Goal: Task Accomplishment & Management: Manage account settings

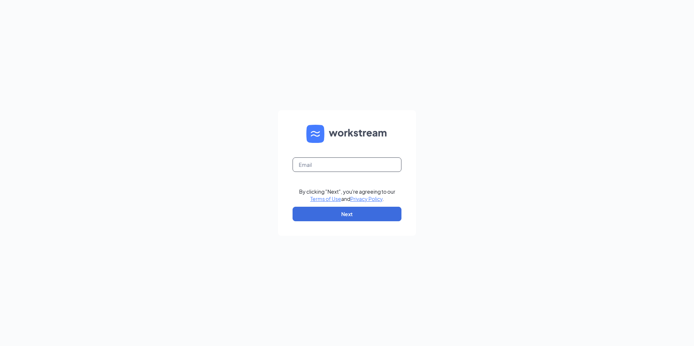
click at [376, 167] on input "text" at bounding box center [347, 165] width 109 height 15
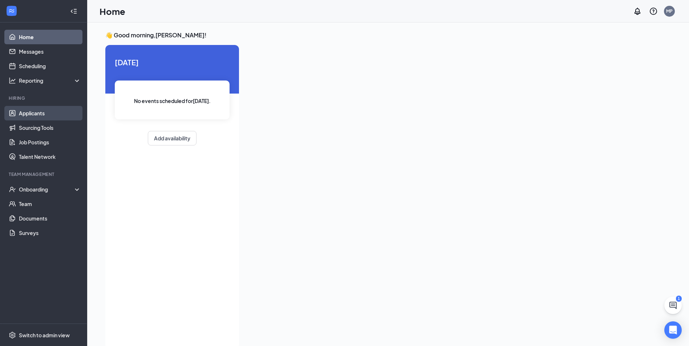
click at [50, 115] on link "Applicants" at bounding box center [50, 113] width 62 height 15
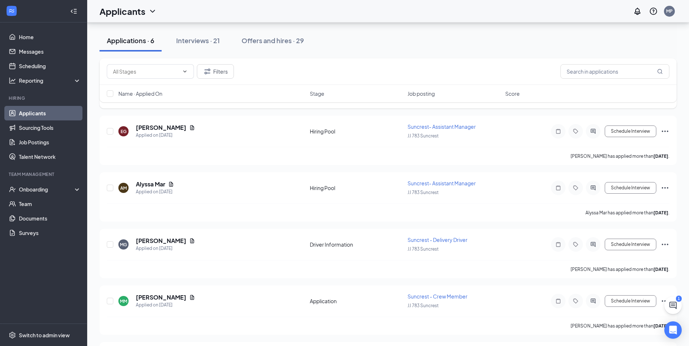
scroll to position [36, 0]
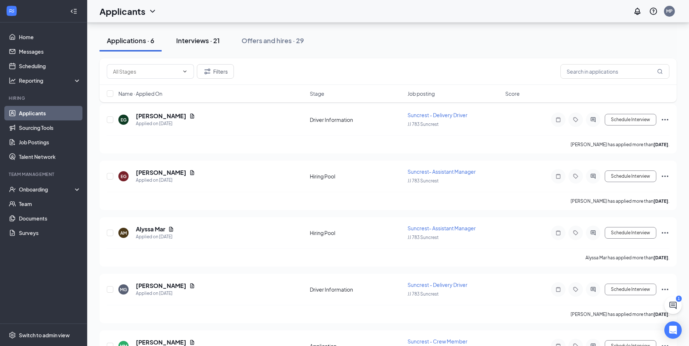
click at [213, 45] on button "Interviews · 21" at bounding box center [198, 41] width 58 height 22
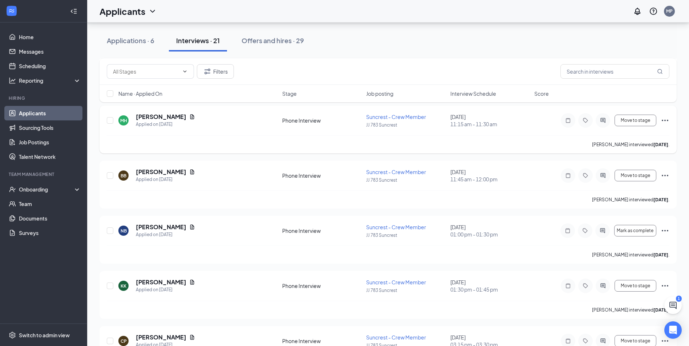
scroll to position [109, 0]
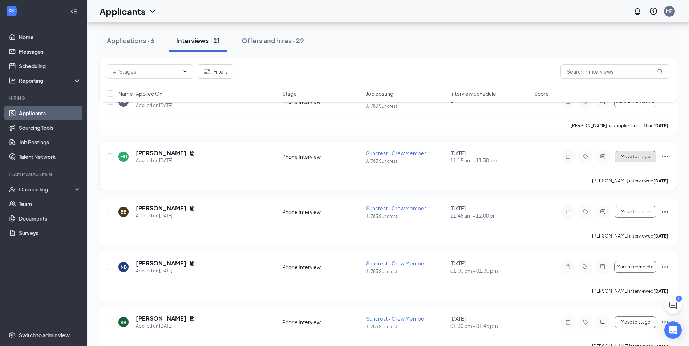
click at [629, 159] on button "Move to stage" at bounding box center [635, 157] width 42 height 12
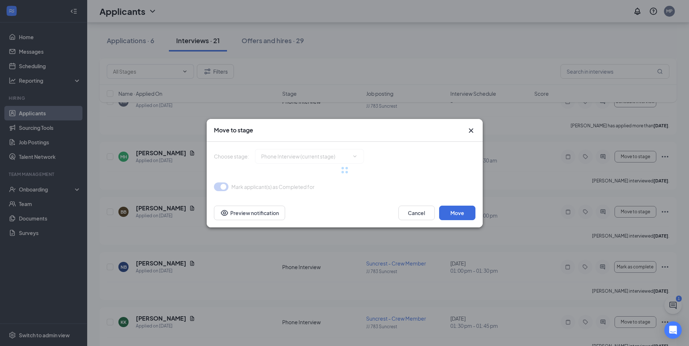
type input "Hiring Complete (final stage)"
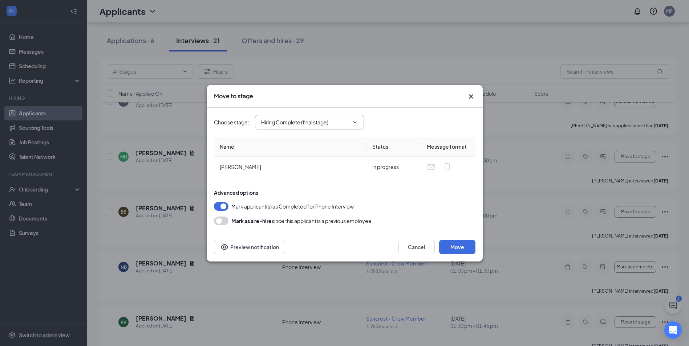
click at [336, 124] on input "Hiring Complete (final stage)" at bounding box center [305, 122] width 88 height 8
click at [325, 186] on div "Hiring Complete (final stage)" at bounding box center [300, 186] width 67 height 8
click at [457, 240] on button "Move" at bounding box center [457, 247] width 36 height 15
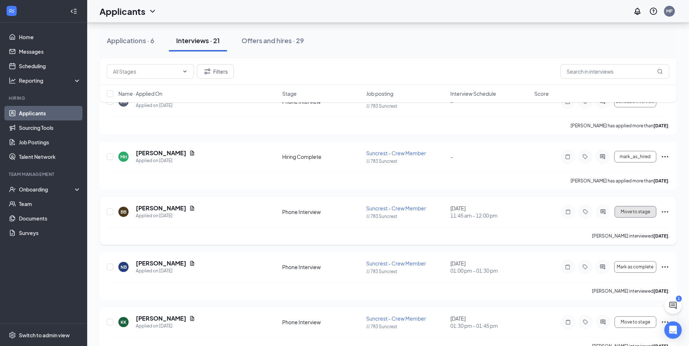
click at [636, 210] on span "Move to stage" at bounding box center [634, 211] width 29 height 5
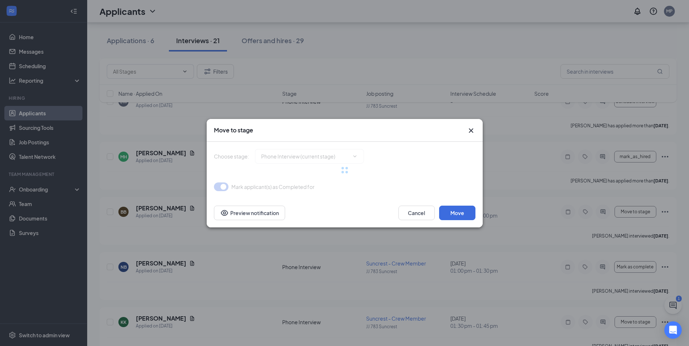
type input "Hiring Complete (final stage)"
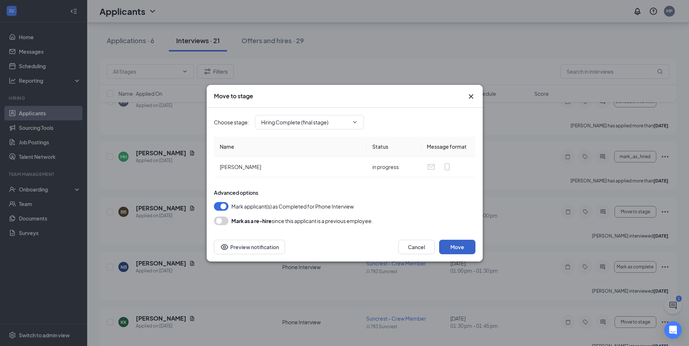
click at [452, 251] on button "Move" at bounding box center [457, 247] width 36 height 15
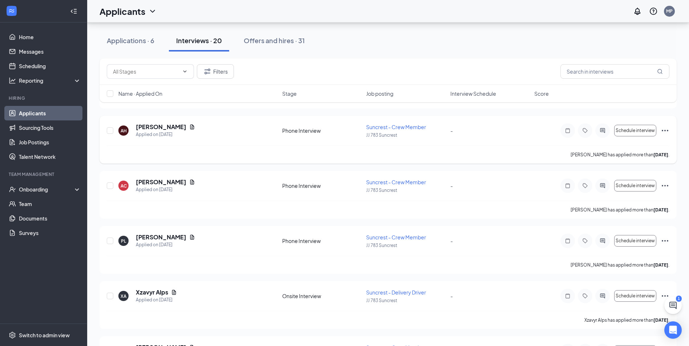
scroll to position [554, 0]
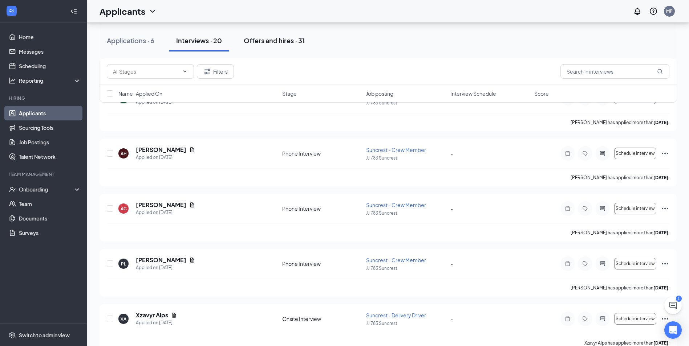
click at [304, 45] on button "Offers and hires · 31" at bounding box center [274, 41] width 76 height 22
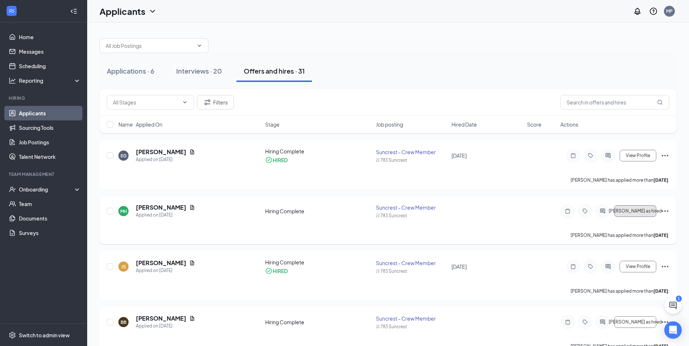
click at [628, 212] on span "Mark as hired" at bounding box center [634, 211] width 53 height 5
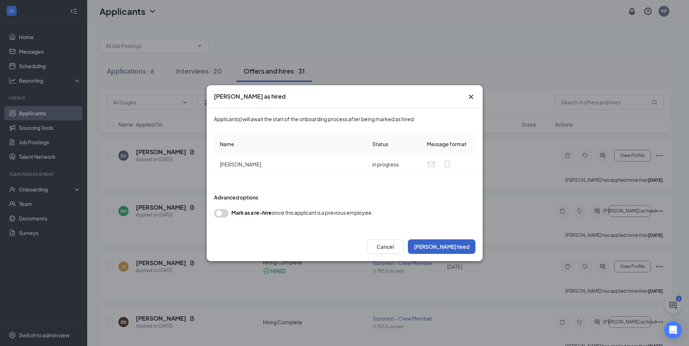
click at [459, 244] on button "Mark hired" at bounding box center [442, 247] width 68 height 15
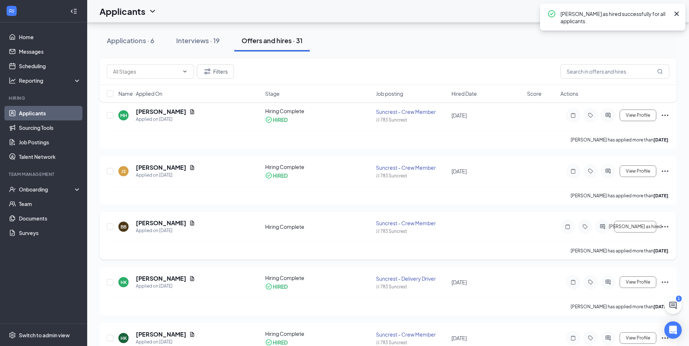
scroll to position [109, 0]
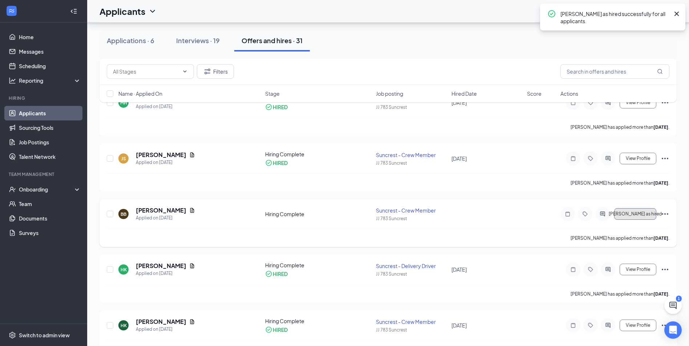
click at [642, 212] on span "Mark as hired" at bounding box center [634, 214] width 53 height 5
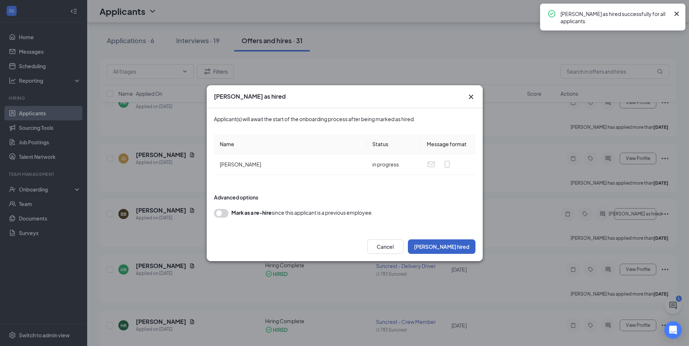
click at [457, 243] on button "Mark hired" at bounding box center [442, 247] width 68 height 15
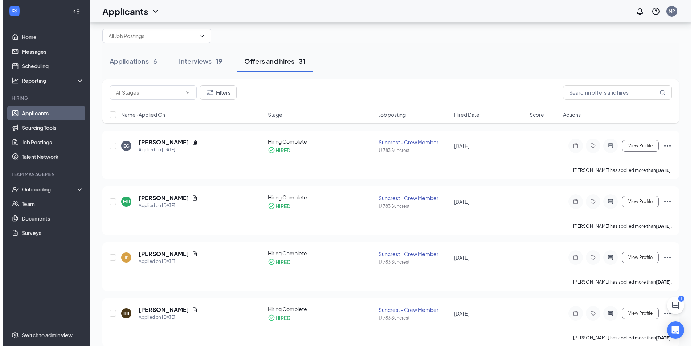
scroll to position [0, 0]
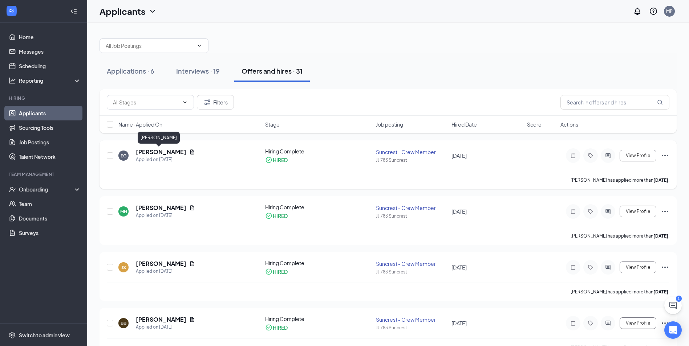
click at [162, 151] on h5 "Evan Grimes" at bounding box center [161, 152] width 50 height 8
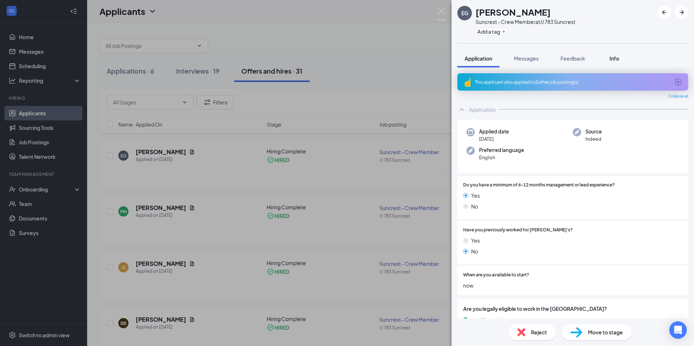
click at [619, 58] on span "Info" at bounding box center [615, 58] width 10 height 7
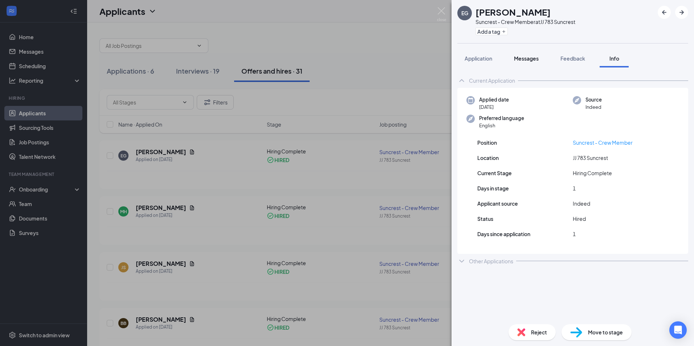
click at [535, 54] on button "Messages" at bounding box center [526, 58] width 39 height 18
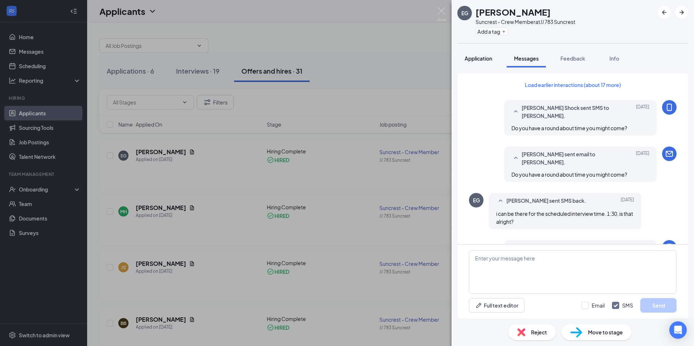
click at [493, 62] on button "Application" at bounding box center [478, 58] width 42 height 18
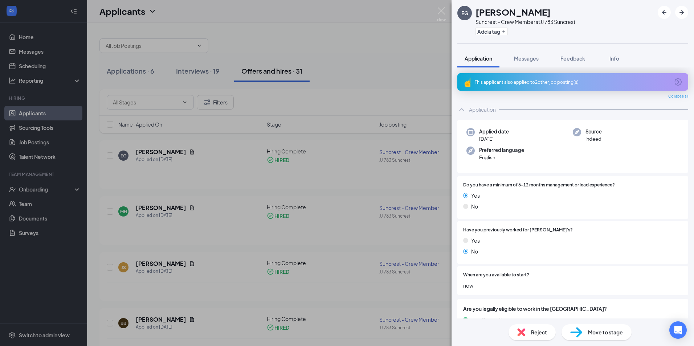
click at [459, 16] on div "EG" at bounding box center [464, 13] width 15 height 15
click at [683, 15] on icon "ArrowRight" at bounding box center [681, 12] width 9 height 9
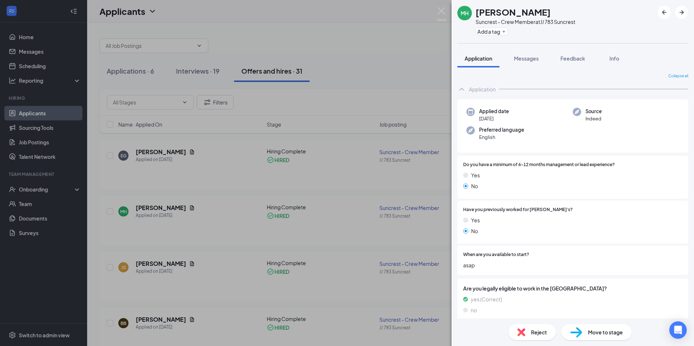
drag, startPoint x: 408, startPoint y: 41, endPoint x: 458, endPoint y: 28, distance: 52.0
click at [409, 41] on div "MH Morgan Hough Suncrest - Crew Member at JJ 783 Suncrest Add a tag Application…" at bounding box center [347, 173] width 694 height 346
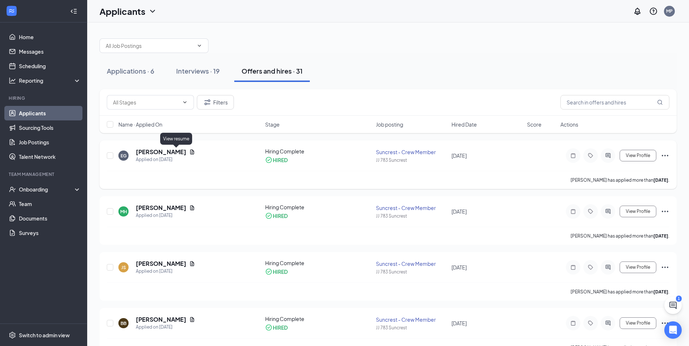
click at [190, 151] on icon "Document" at bounding box center [192, 152] width 4 height 5
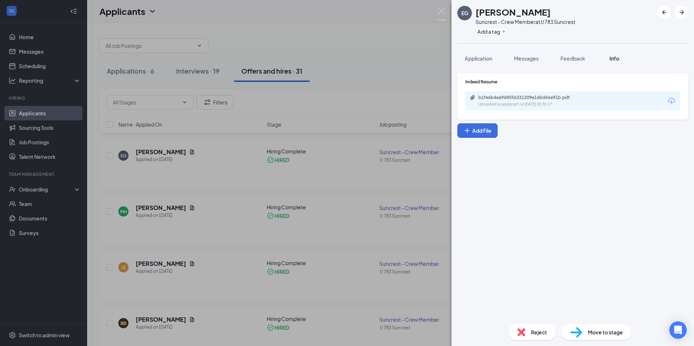
click at [606, 55] on button "Info" at bounding box center [614, 58] width 29 height 18
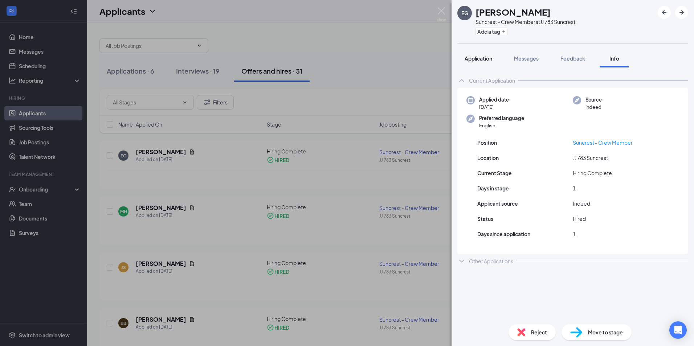
click at [484, 62] on button "Application" at bounding box center [478, 58] width 42 height 18
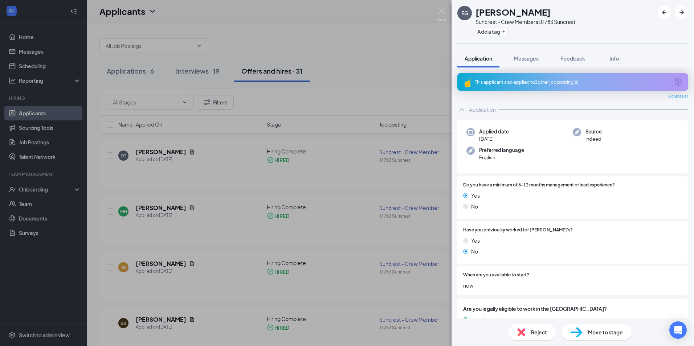
click at [532, 85] on div "This applicant also applied to 2 other job posting(s)" at bounding box center [572, 82] width 195 height 6
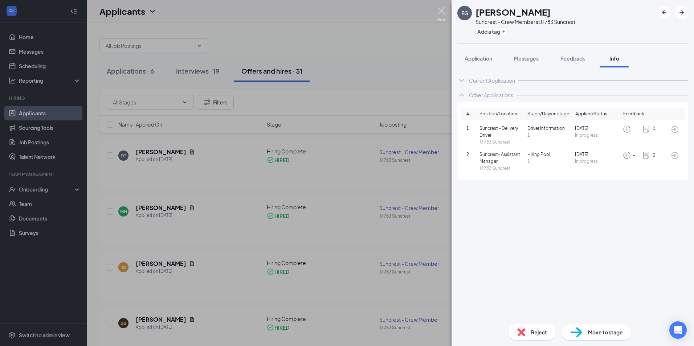
click at [443, 16] on img at bounding box center [441, 14] width 9 height 14
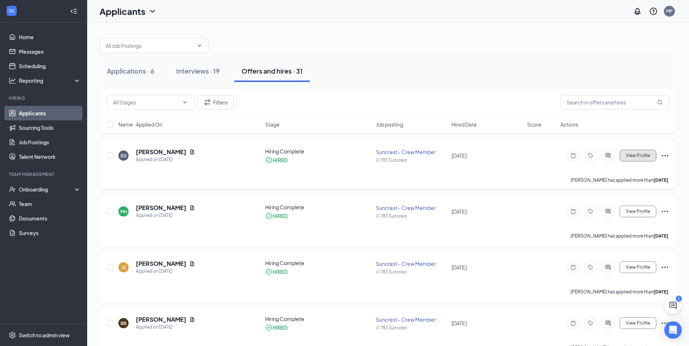
click at [633, 159] on button "View Profile" at bounding box center [637, 156] width 37 height 12
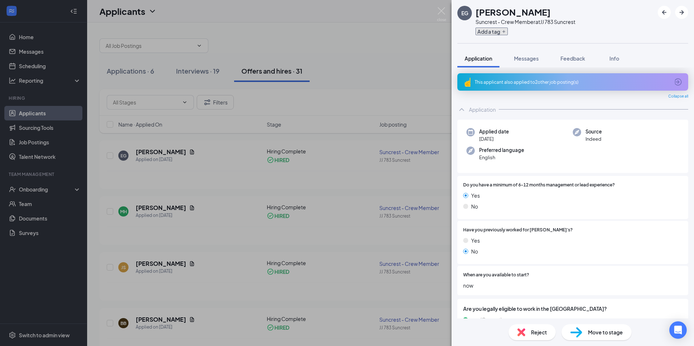
click at [504, 32] on icon "Plus" at bounding box center [503, 31] width 3 height 3
click at [504, 36] on input "text" at bounding box center [517, 32] width 82 height 12
click at [589, 23] on div "EG Evan Grimes Suncrest - Crew Member at JJ 783 Suncrest" at bounding box center [573, 21] width 243 height 43
click at [614, 60] on span "Info" at bounding box center [615, 58] width 10 height 7
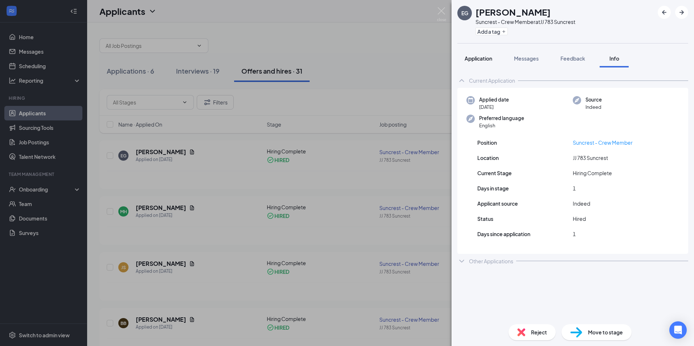
click at [483, 60] on span "Application" at bounding box center [479, 58] width 28 height 7
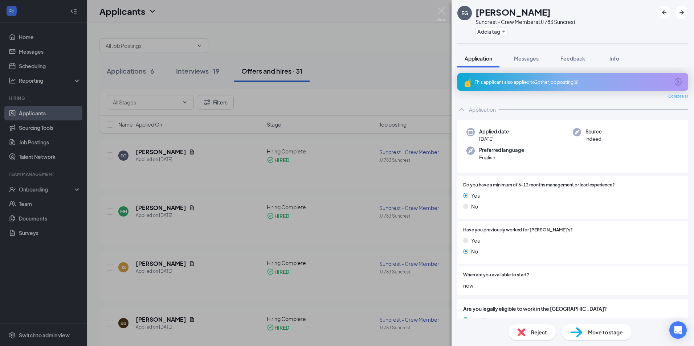
click at [469, 13] on div "EG" at bounding box center [464, 13] width 15 height 15
click at [440, 17] on img at bounding box center [441, 14] width 9 height 14
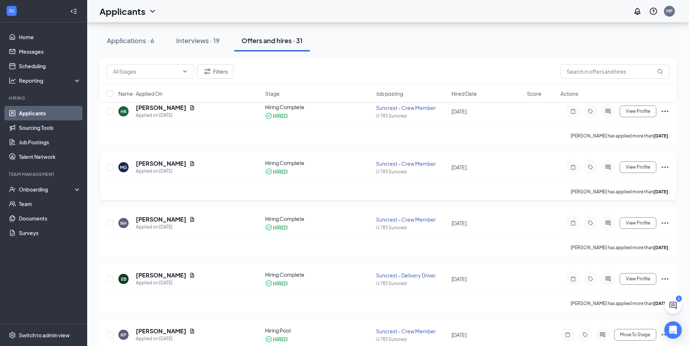
scroll to position [355, 0]
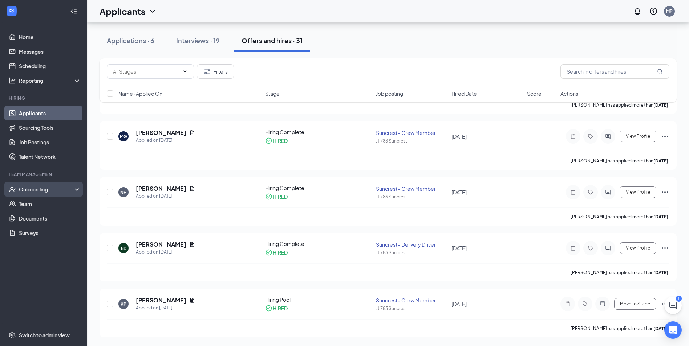
click at [53, 187] on div "Onboarding" at bounding box center [47, 189] width 56 height 7
click at [47, 207] on link "Overview" at bounding box center [50, 204] width 62 height 15
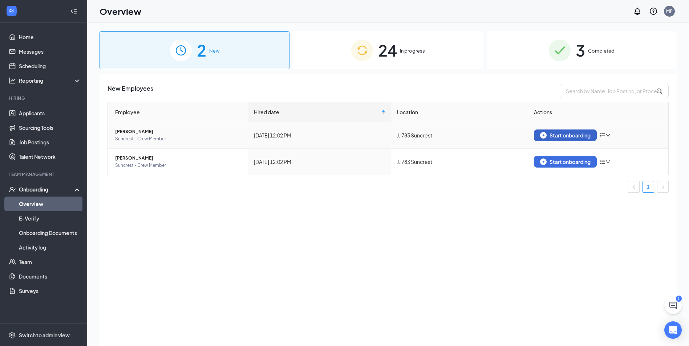
click at [563, 134] on div "Start onboarding" at bounding box center [565, 135] width 50 height 7
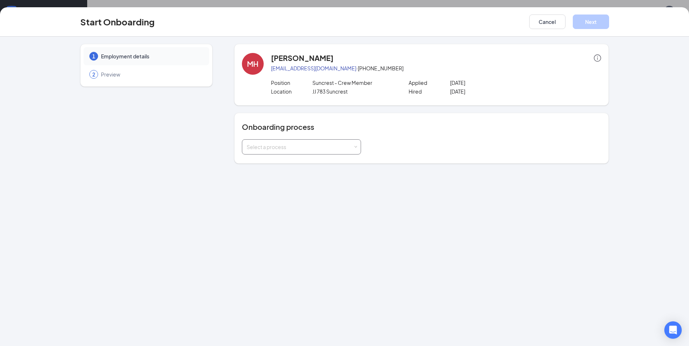
click at [331, 147] on div "Select a process" at bounding box center [299, 146] width 106 height 7
click at [258, 174] on span "In-Shop Onboarding" at bounding box center [269, 175] width 49 height 7
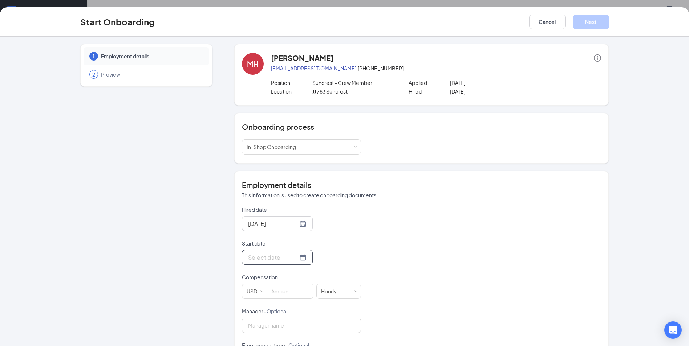
click at [265, 262] on div at bounding box center [277, 257] width 71 height 15
type input "Sep 16, 2025"
click at [276, 189] on div "16" at bounding box center [278, 192] width 9 height 9
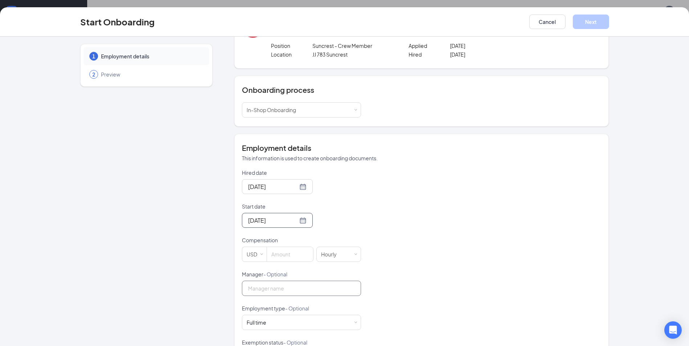
scroll to position [73, 0]
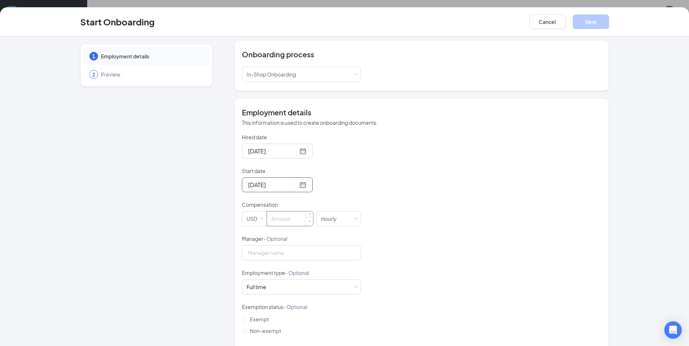
type input "0"
click at [308, 221] on span "Decrease Value" at bounding box center [309, 221] width 8 height 9
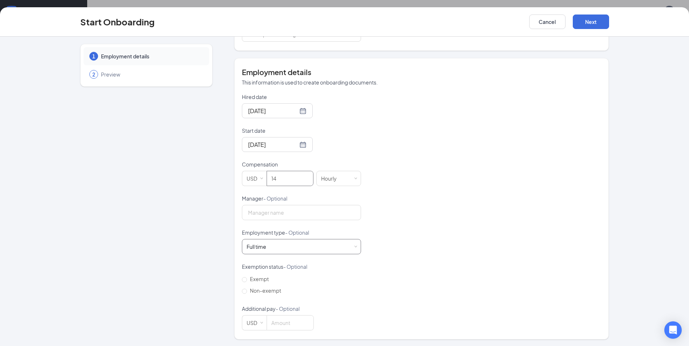
scroll to position [114, 0]
type input "14"
click at [271, 290] on span "Non-exempt" at bounding box center [265, 290] width 37 height 7
click at [247, 290] on input "Non-exempt" at bounding box center [244, 290] width 5 height 5
radio input "true"
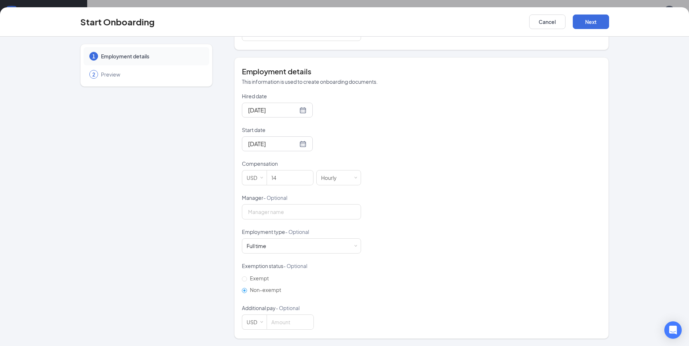
scroll to position [33, 0]
click at [594, 22] on button "Next" at bounding box center [590, 22] width 36 height 15
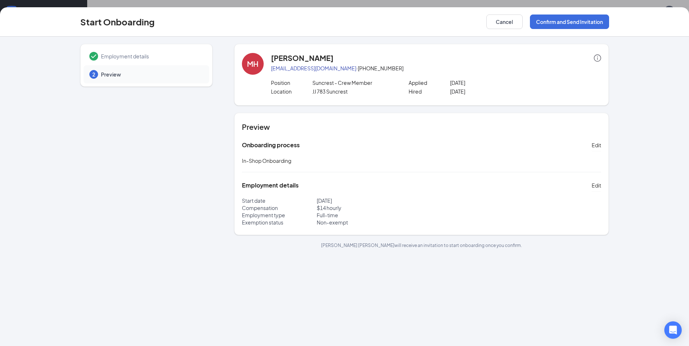
scroll to position [0, 0]
click at [584, 25] on button "Confirm and Send Invitation" at bounding box center [569, 22] width 79 height 15
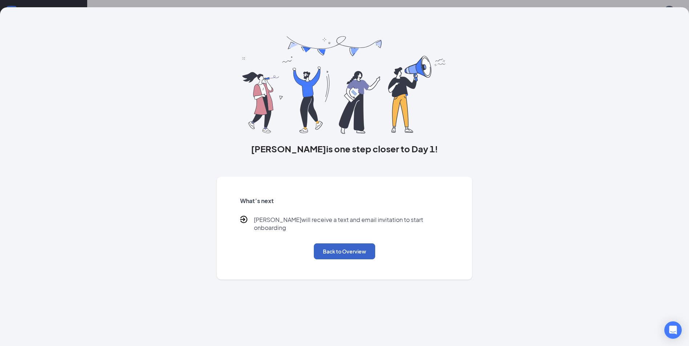
click at [333, 246] on button "Back to Overview" at bounding box center [344, 252] width 61 height 16
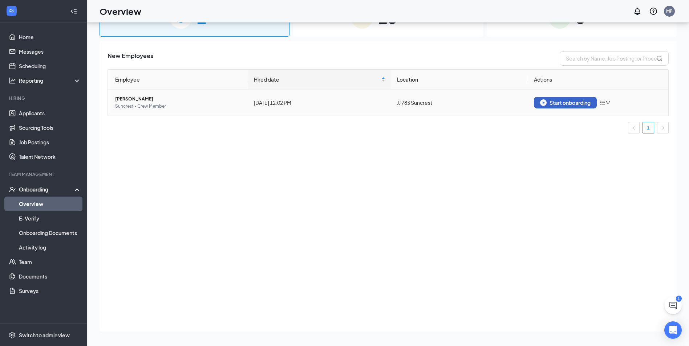
click at [576, 106] on button "Start onboarding" at bounding box center [565, 103] width 63 height 12
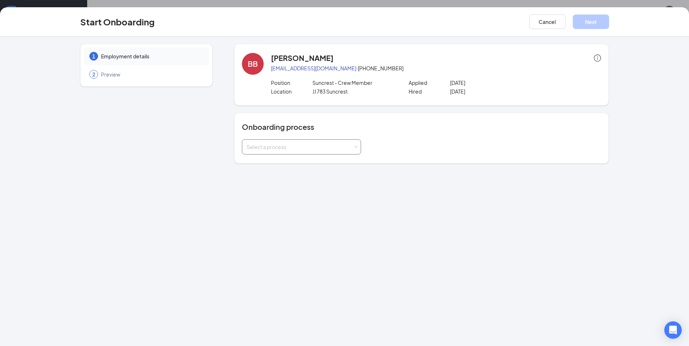
click at [317, 150] on div "Select a process" at bounding box center [299, 146] width 106 height 7
click at [310, 175] on li "In-Shop Onboarding" at bounding box center [301, 175] width 119 height 13
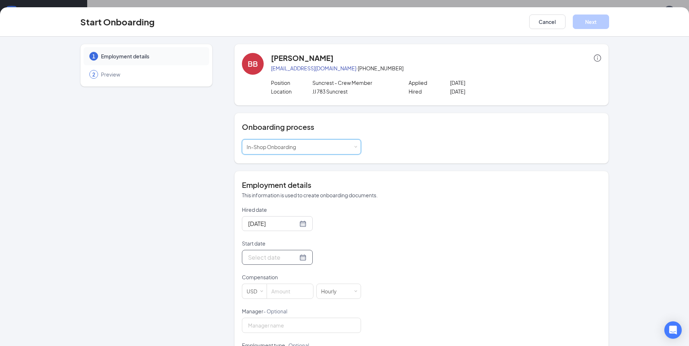
click at [288, 254] on input "Start date" at bounding box center [273, 257] width 50 height 9
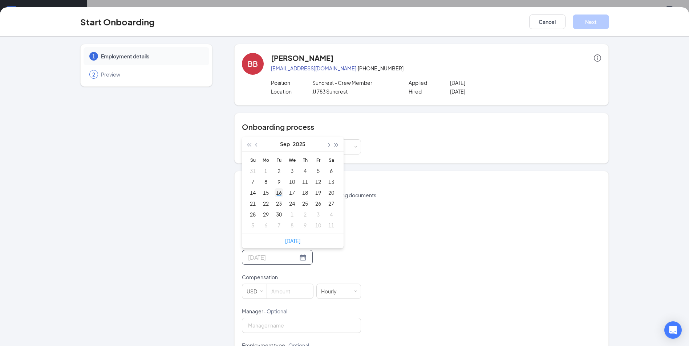
type input "Sep 16, 2025"
click at [277, 193] on div "16" at bounding box center [278, 192] width 9 height 9
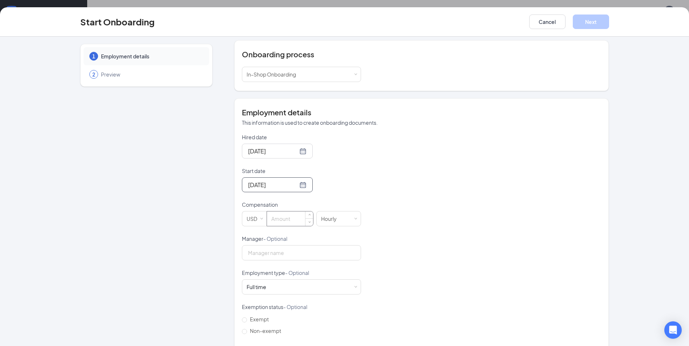
click at [289, 219] on input at bounding box center [290, 219] width 46 height 15
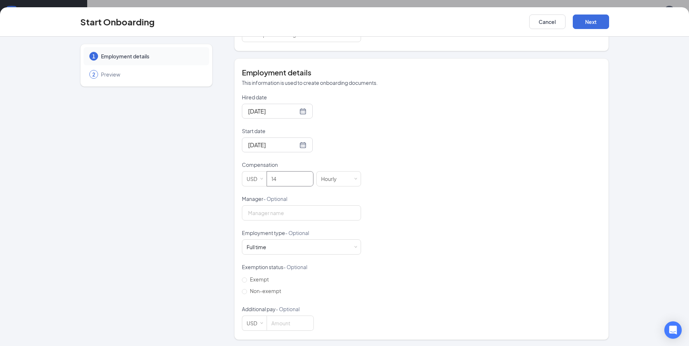
scroll to position [114, 0]
type input "14"
click at [274, 290] on span "Non-exempt" at bounding box center [265, 290] width 37 height 7
click at [247, 290] on input "Non-exempt" at bounding box center [244, 290] width 5 height 5
radio input "true"
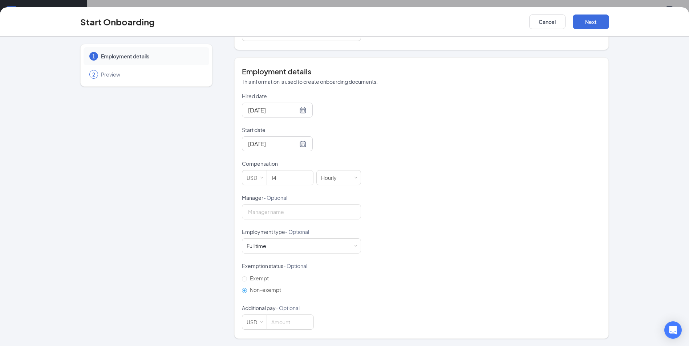
click at [609, 23] on div "Start Onboarding Cancel Next" at bounding box center [345, 22] width 558 height 15
click at [599, 23] on button "Next" at bounding box center [590, 22] width 36 height 15
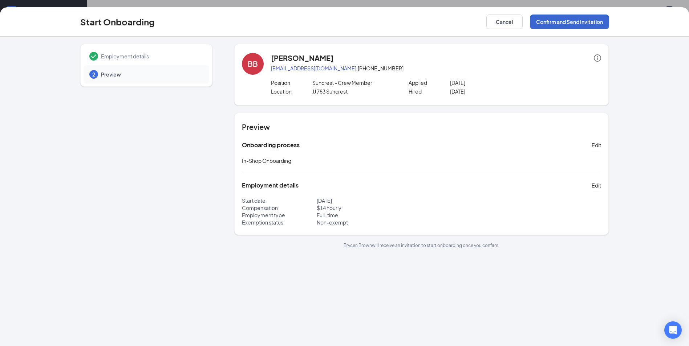
scroll to position [0, 0]
click at [599, 24] on button "Confirm and Send Invitation" at bounding box center [569, 22] width 79 height 15
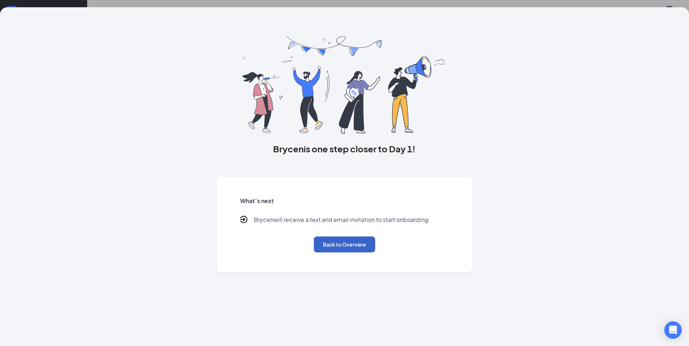
click at [341, 239] on button "Back to Overview" at bounding box center [344, 245] width 61 height 16
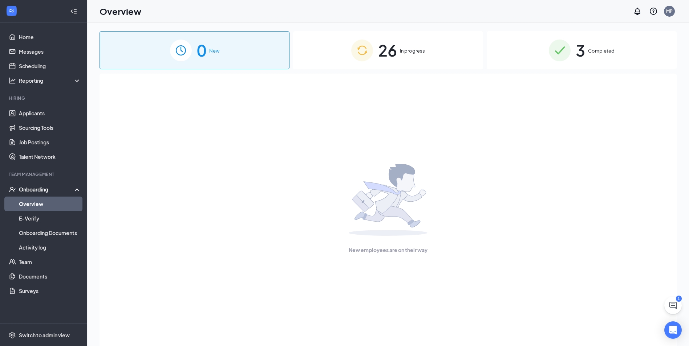
click at [440, 58] on div "26 In progress" at bounding box center [388, 50] width 190 height 38
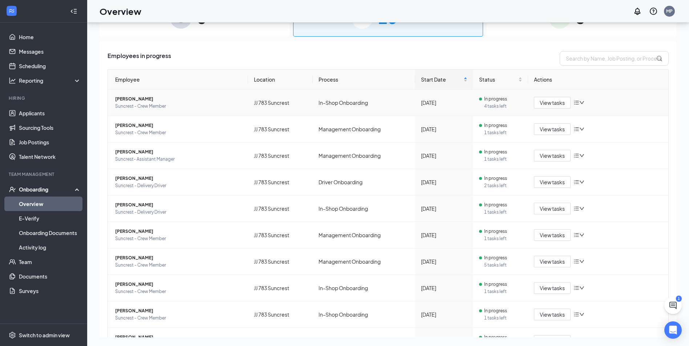
click at [153, 103] on span "Suncrest - Crew Member" at bounding box center [178, 106] width 127 height 7
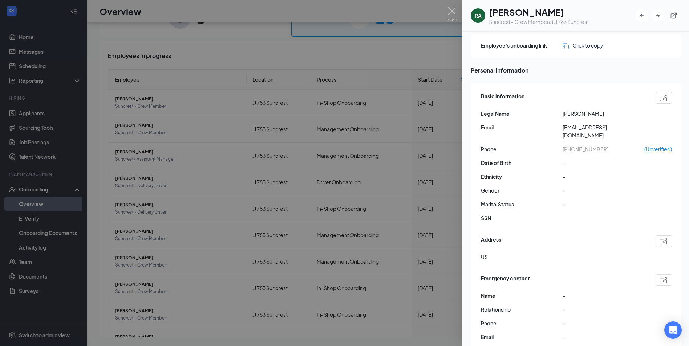
scroll to position [73, 0]
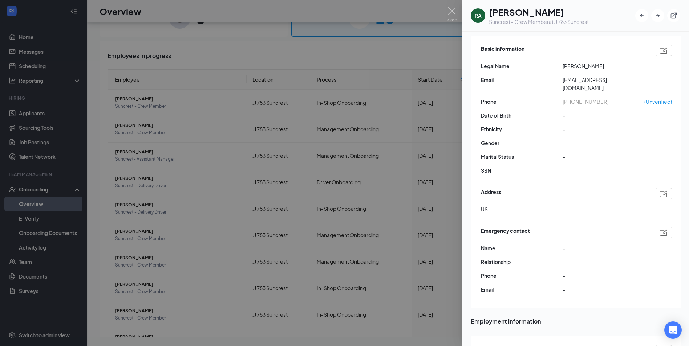
click at [423, 33] on div at bounding box center [344, 173] width 689 height 346
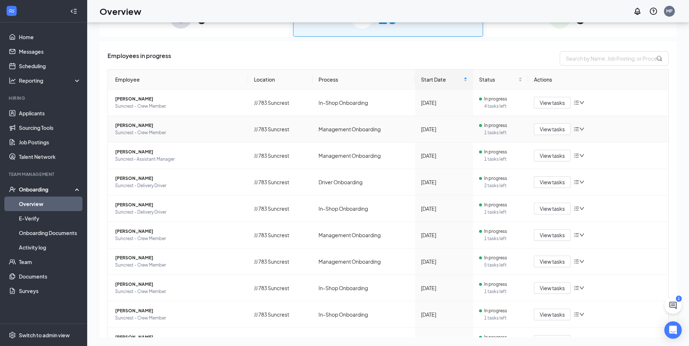
click at [152, 129] on span "Suncrest - Crew Member" at bounding box center [178, 132] width 127 height 7
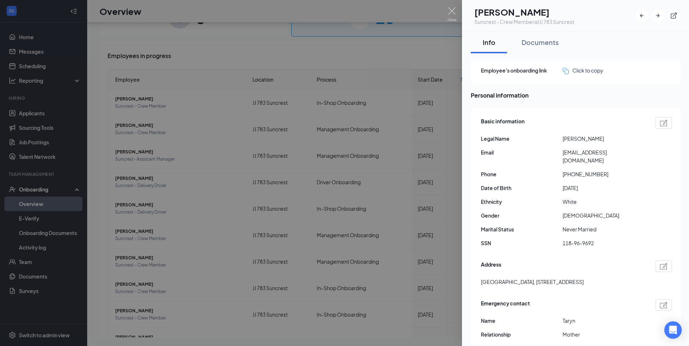
click at [385, 180] on div at bounding box center [344, 173] width 689 height 346
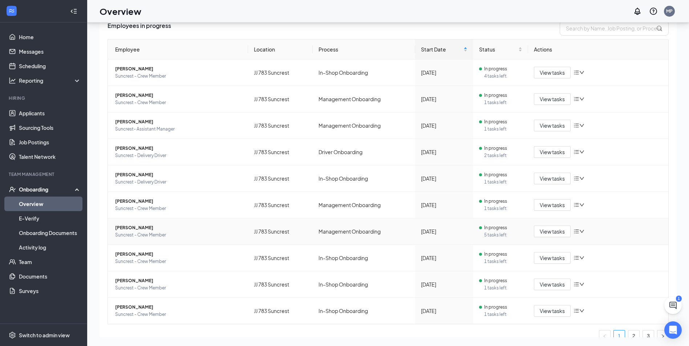
scroll to position [66, 0]
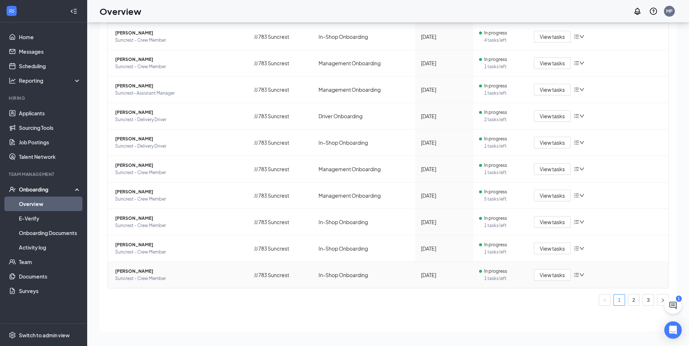
click at [182, 269] on span "[PERSON_NAME]" at bounding box center [178, 271] width 127 height 7
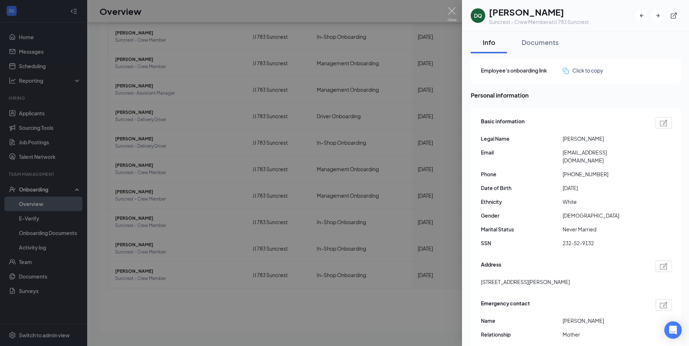
click at [386, 122] on div at bounding box center [344, 173] width 689 height 346
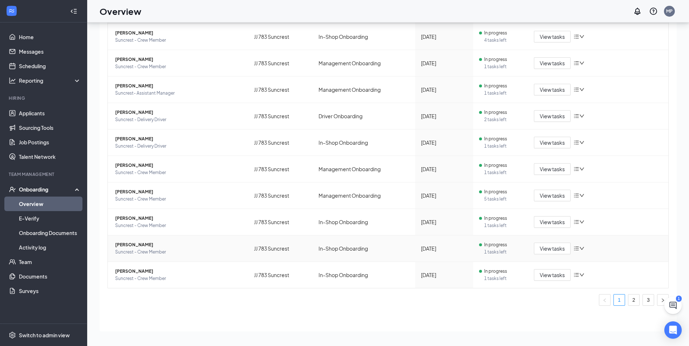
click at [217, 245] on span "[PERSON_NAME]" at bounding box center [178, 244] width 127 height 7
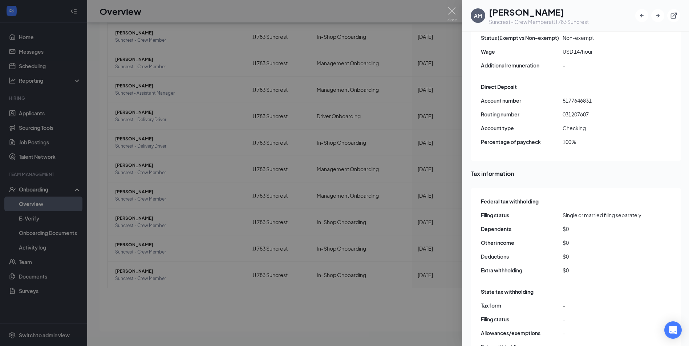
scroll to position [643, 0]
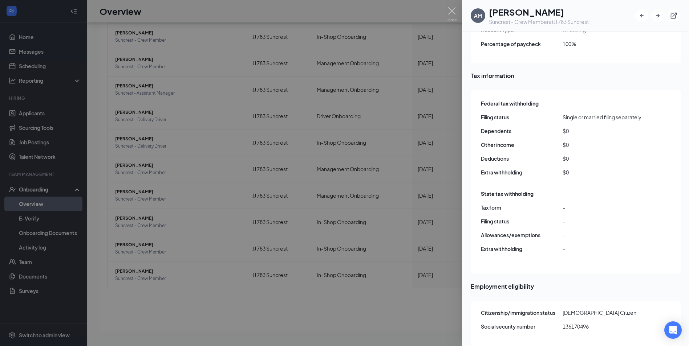
click at [376, 179] on div at bounding box center [344, 173] width 689 height 346
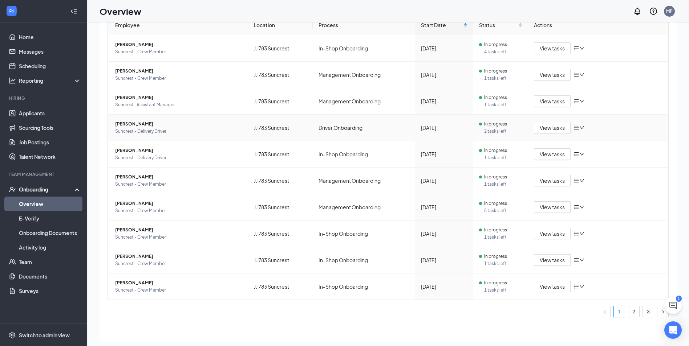
scroll to position [33, 0]
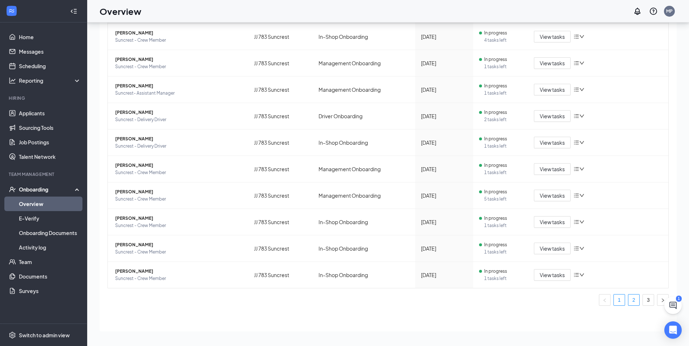
click at [628, 304] on link "2" at bounding box center [633, 300] width 11 height 11
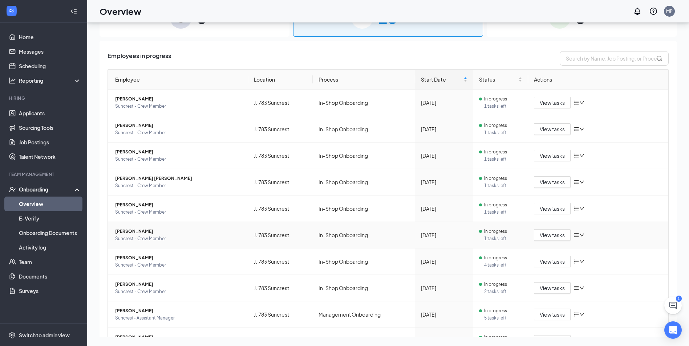
click at [197, 230] on span "[PERSON_NAME]" at bounding box center [178, 231] width 127 height 7
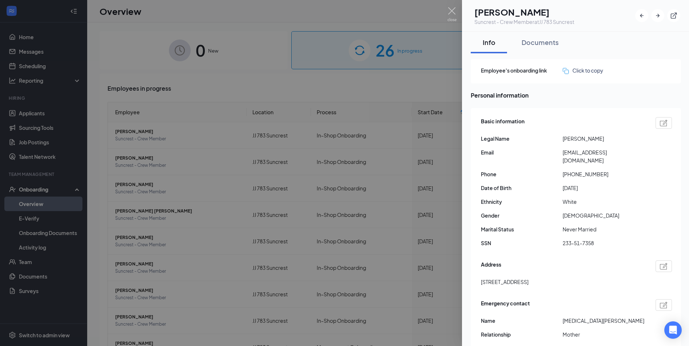
click at [359, 123] on div at bounding box center [344, 173] width 689 height 346
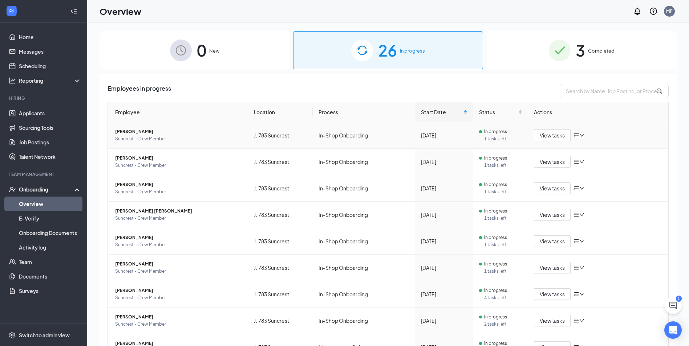
click at [171, 141] on span "Suncrest - Crew Member" at bounding box center [178, 138] width 127 height 7
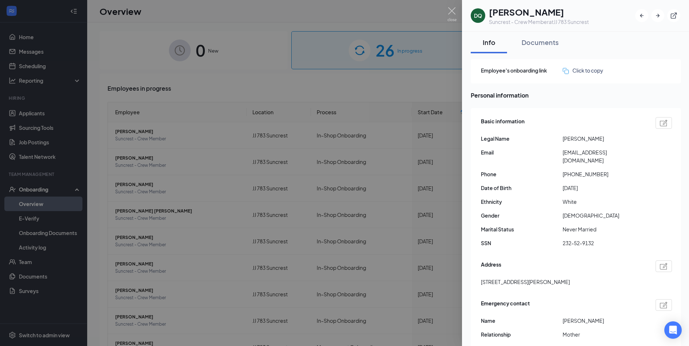
click at [404, 77] on div at bounding box center [344, 173] width 689 height 346
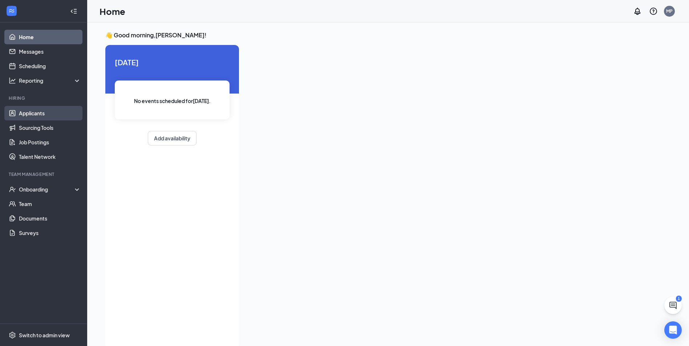
click at [45, 115] on link "Applicants" at bounding box center [50, 113] width 62 height 15
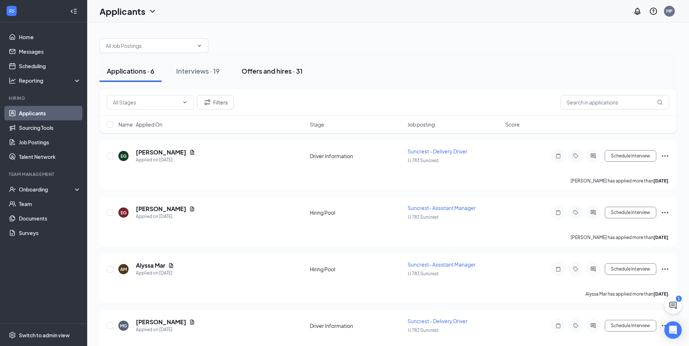
click at [261, 67] on div "Offers and hires · 31" at bounding box center [271, 70] width 61 height 9
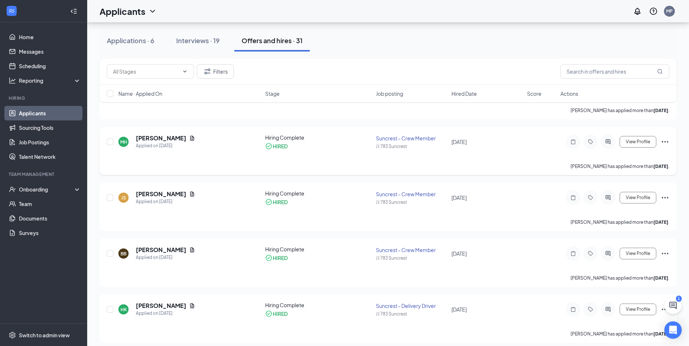
scroll to position [73, 0]
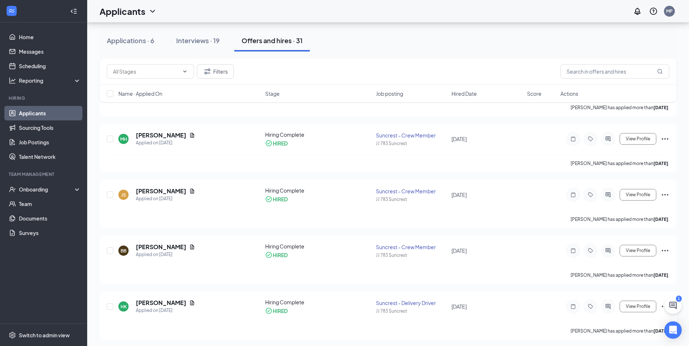
drag, startPoint x: 139, startPoint y: 38, endPoint x: 124, endPoint y: 37, distance: 15.3
click at [124, 38] on div "Applications · 6" at bounding box center [131, 40] width 48 height 9
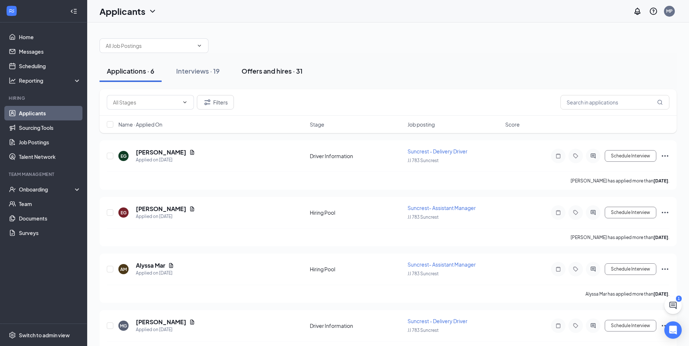
click at [246, 69] on div "Offers and hires · 31" at bounding box center [271, 70] width 61 height 9
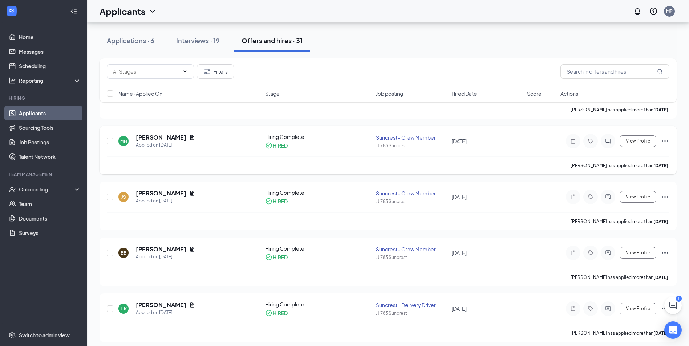
scroll to position [36, 0]
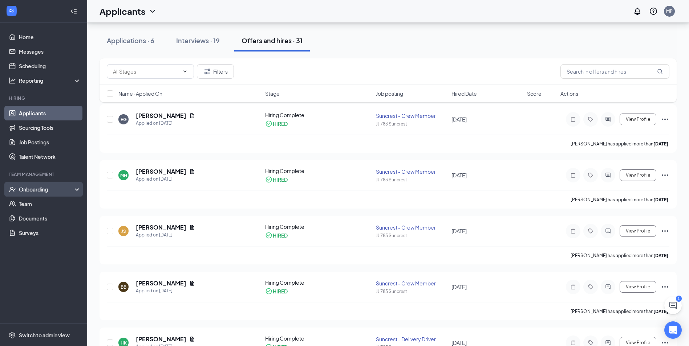
click at [25, 193] on div "Onboarding" at bounding box center [43, 189] width 87 height 15
click at [26, 203] on link "Overview" at bounding box center [50, 204] width 62 height 15
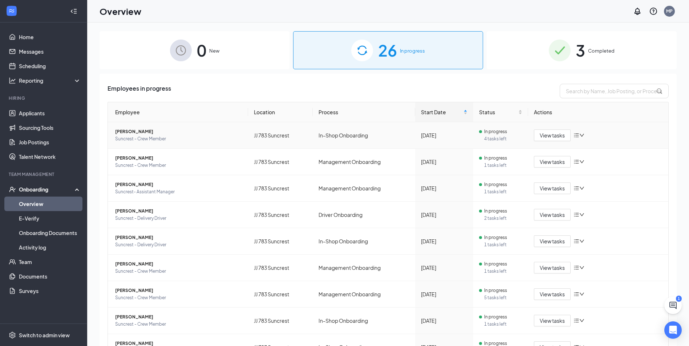
click at [159, 131] on span "[PERSON_NAME]" at bounding box center [178, 131] width 127 height 7
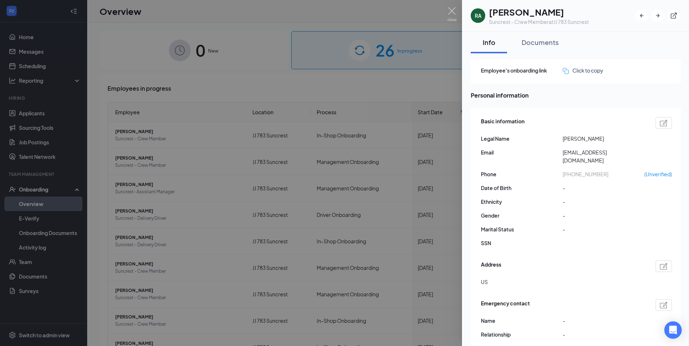
click at [301, 106] on div at bounding box center [344, 173] width 689 height 346
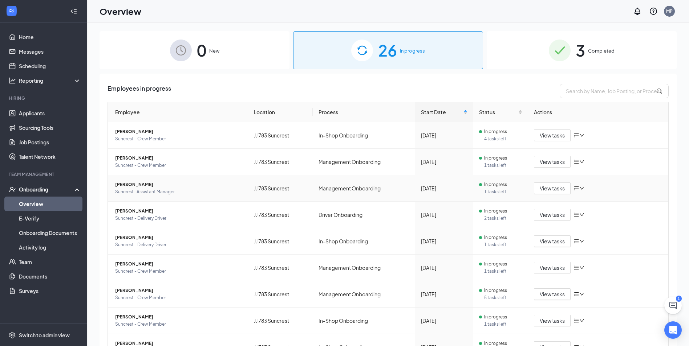
click at [150, 188] on span "Suncrest- Assistant Manager" at bounding box center [178, 191] width 127 height 7
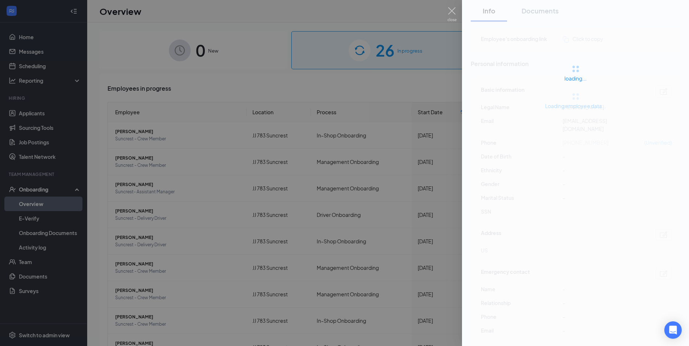
click at [238, 52] on div at bounding box center [344, 173] width 689 height 346
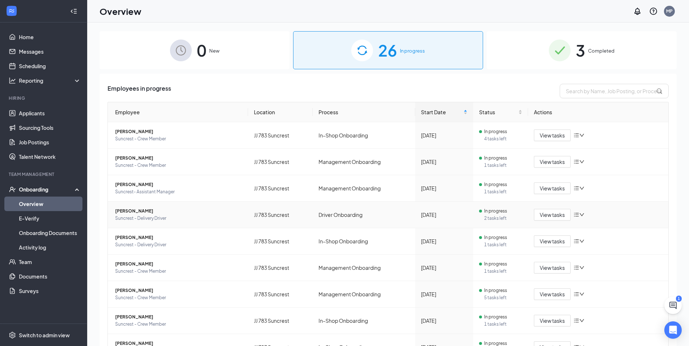
click at [157, 221] on span "Suncrest - Delivery Driver" at bounding box center [178, 218] width 127 height 7
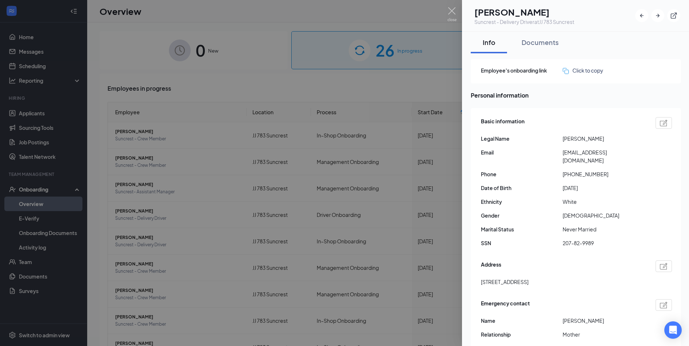
click at [446, 172] on div at bounding box center [344, 173] width 689 height 346
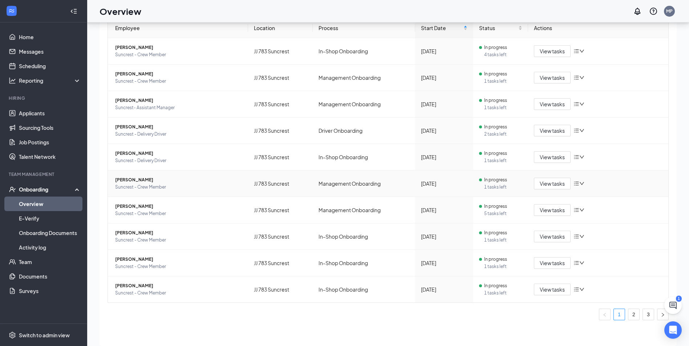
scroll to position [33, 0]
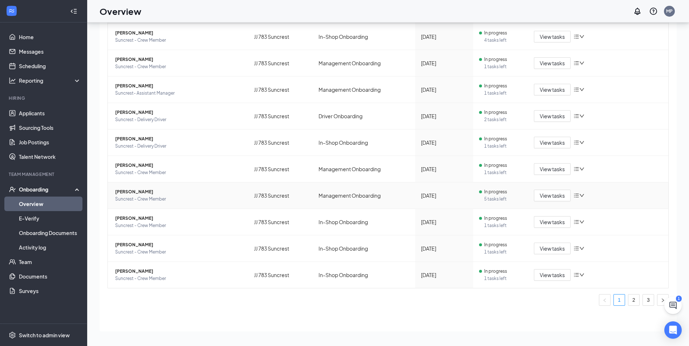
click at [204, 199] on span "Suncrest - Crew Member" at bounding box center [178, 199] width 127 height 7
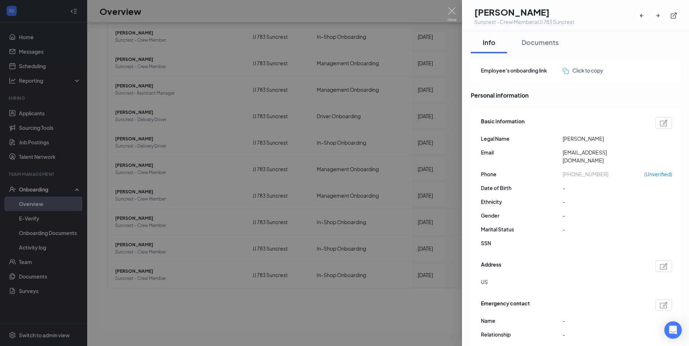
click at [346, 204] on div at bounding box center [344, 173] width 689 height 346
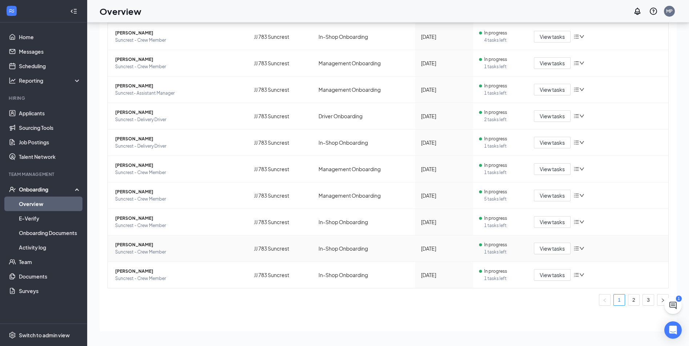
click at [215, 247] on span "[PERSON_NAME]" at bounding box center [178, 244] width 127 height 7
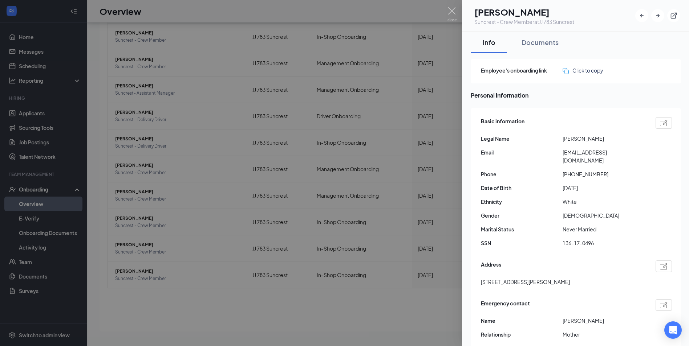
click at [388, 210] on div at bounding box center [344, 173] width 689 height 346
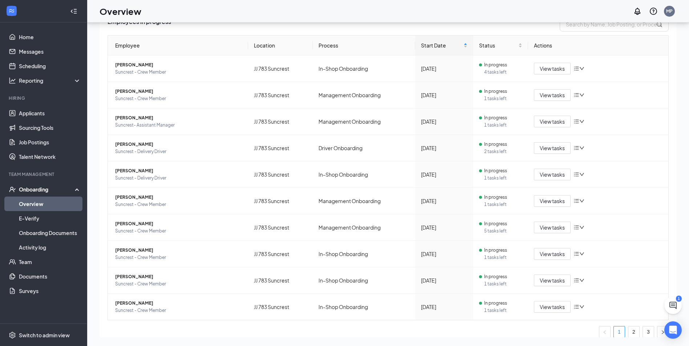
scroll to position [66, 0]
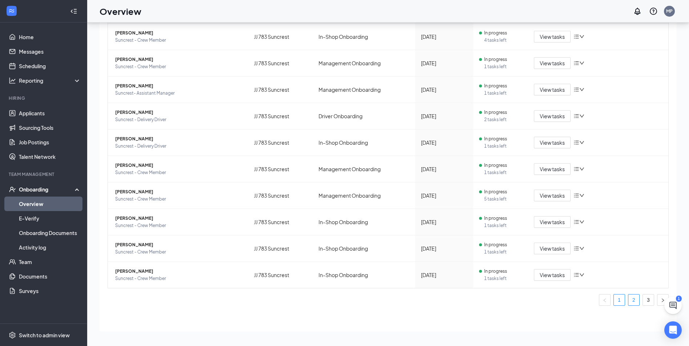
click at [628, 304] on link "2" at bounding box center [633, 300] width 11 height 11
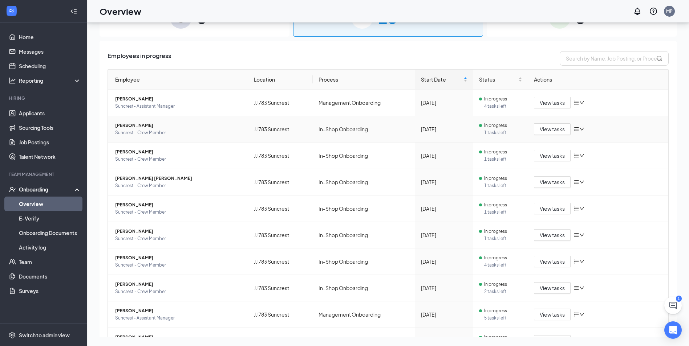
click at [175, 127] on span "[PERSON_NAME]" at bounding box center [178, 125] width 127 height 7
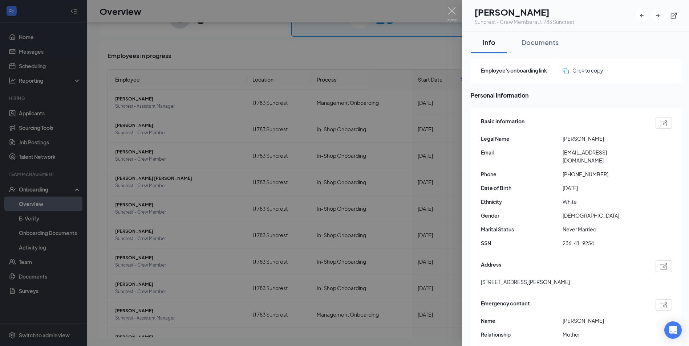
click at [411, 175] on div at bounding box center [344, 173] width 689 height 346
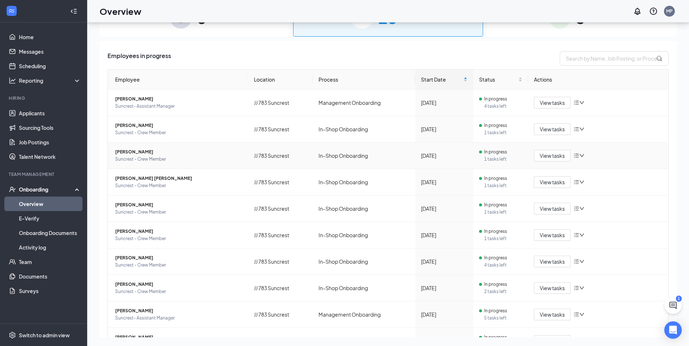
click at [179, 155] on span "[PERSON_NAME]" at bounding box center [178, 151] width 127 height 7
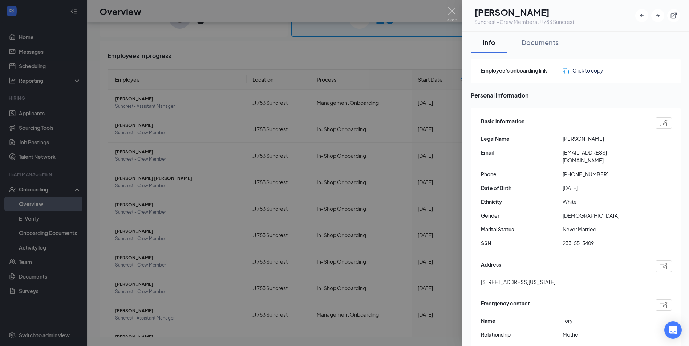
click at [420, 188] on div at bounding box center [344, 173] width 689 height 346
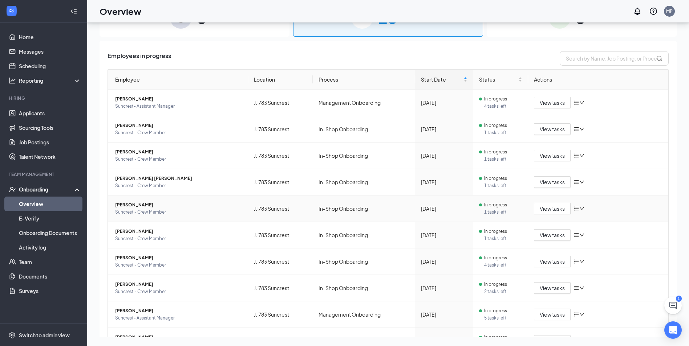
click at [203, 216] on td "rachel D broskey Suncrest - Crew Member" at bounding box center [178, 209] width 140 height 27
click at [144, 203] on span "[PERSON_NAME]" at bounding box center [178, 204] width 127 height 7
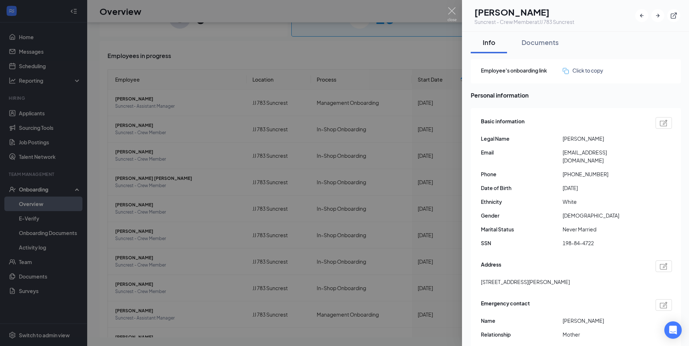
click at [389, 233] on div at bounding box center [344, 173] width 689 height 346
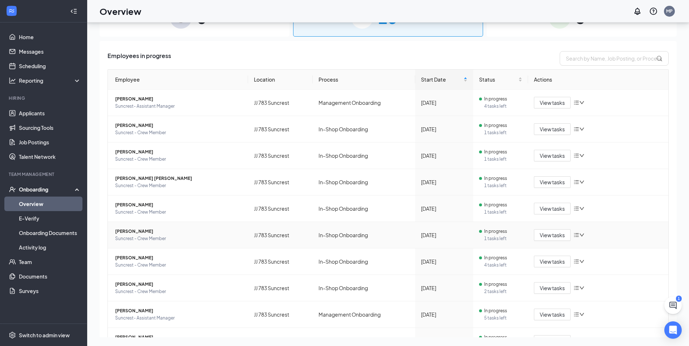
scroll to position [36, 0]
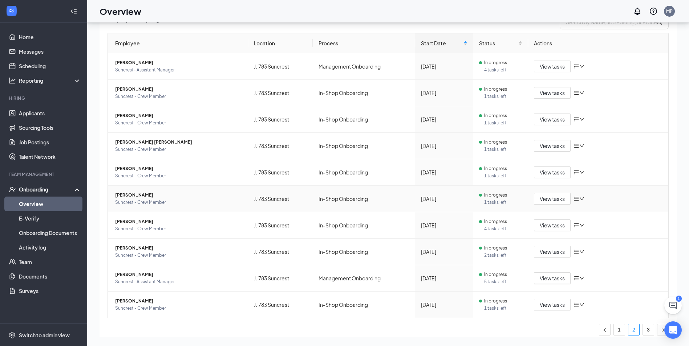
click at [197, 209] on td "Hanna J Kuhn Suncrest - Crew Member" at bounding box center [178, 199] width 140 height 27
click at [153, 203] on span "Suncrest - Crew Member" at bounding box center [178, 202] width 127 height 7
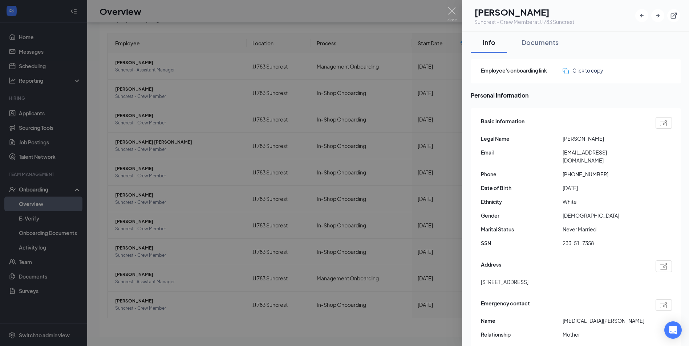
click at [332, 187] on div at bounding box center [344, 173] width 689 height 346
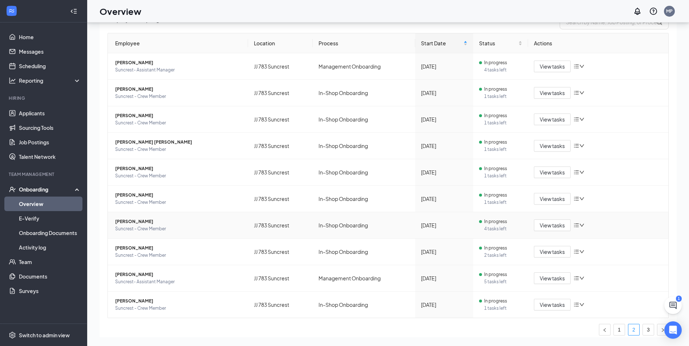
click at [168, 223] on span "[PERSON_NAME]" at bounding box center [178, 221] width 127 height 7
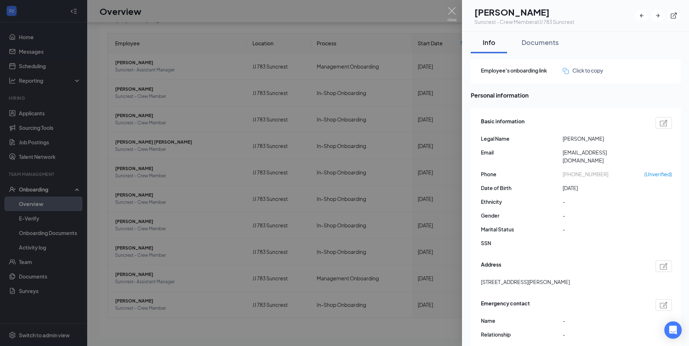
click at [331, 213] on div at bounding box center [344, 173] width 689 height 346
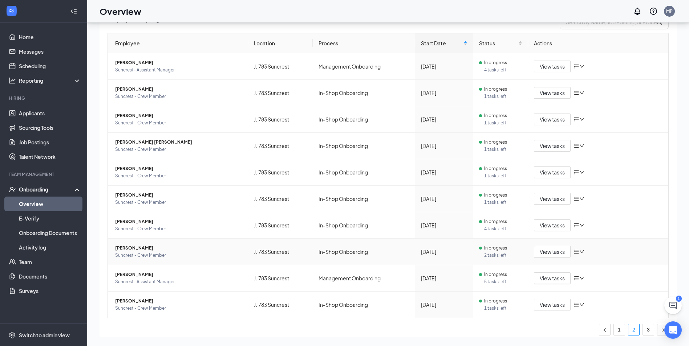
click at [158, 251] on span "[PERSON_NAME]" at bounding box center [178, 248] width 127 height 7
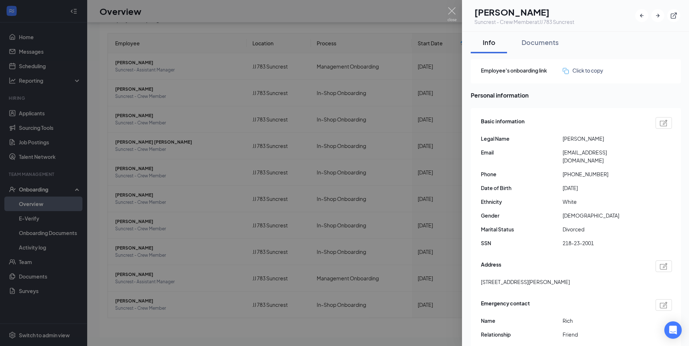
click at [315, 240] on div at bounding box center [344, 173] width 689 height 346
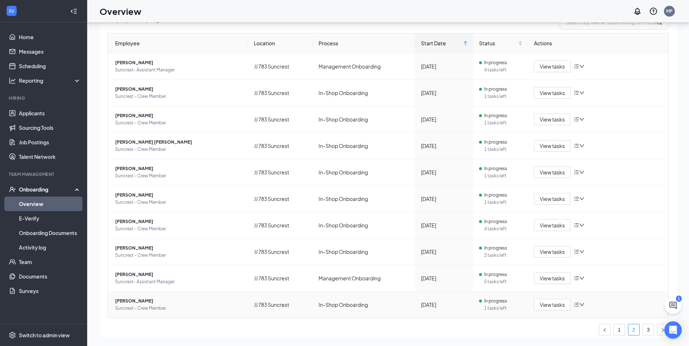
scroll to position [66, 0]
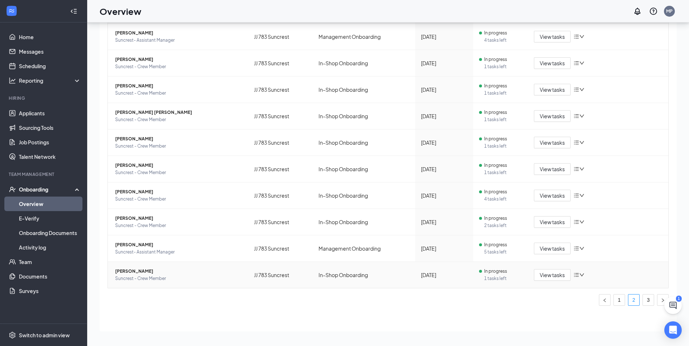
click at [183, 274] on span "[PERSON_NAME]" at bounding box center [178, 271] width 127 height 7
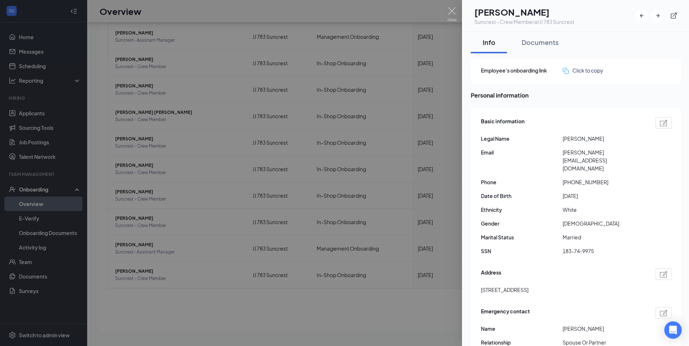
click at [281, 203] on div at bounding box center [344, 173] width 689 height 346
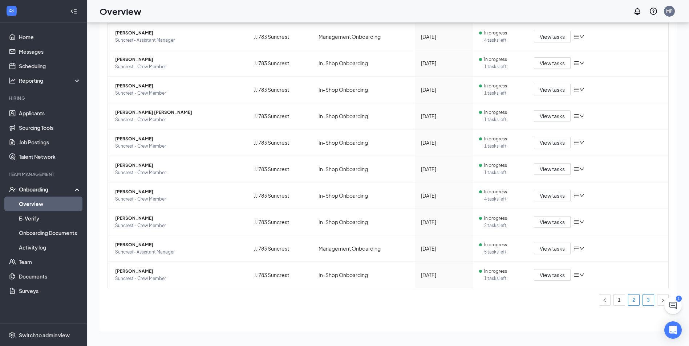
click at [643, 302] on link "3" at bounding box center [648, 300] width 11 height 11
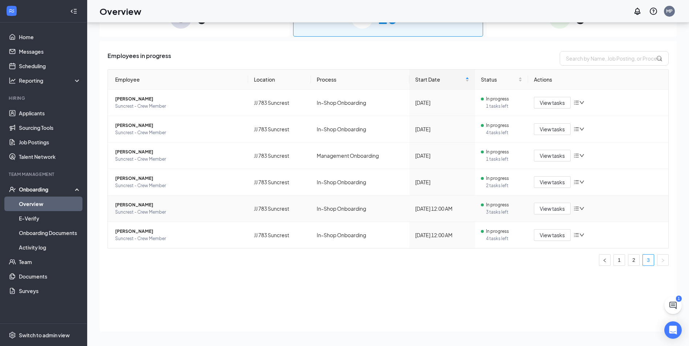
click at [163, 213] on span "Suncrest - Crew Member" at bounding box center [178, 212] width 127 height 7
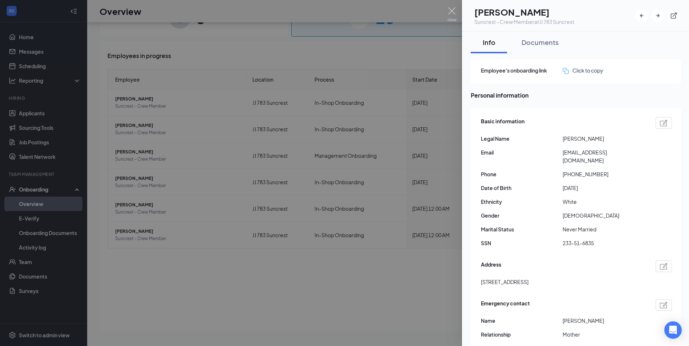
click at [375, 236] on div at bounding box center [344, 173] width 689 height 346
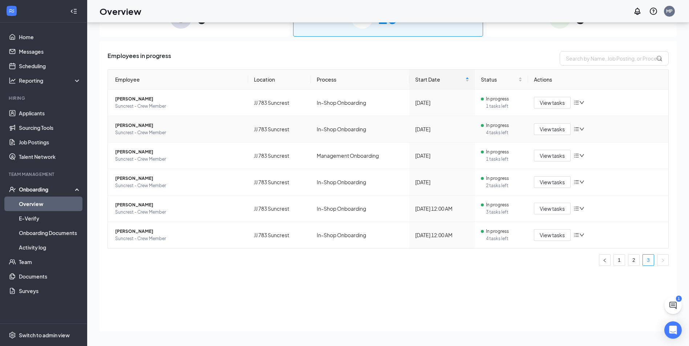
click at [152, 126] on span "[PERSON_NAME]" at bounding box center [178, 125] width 127 height 7
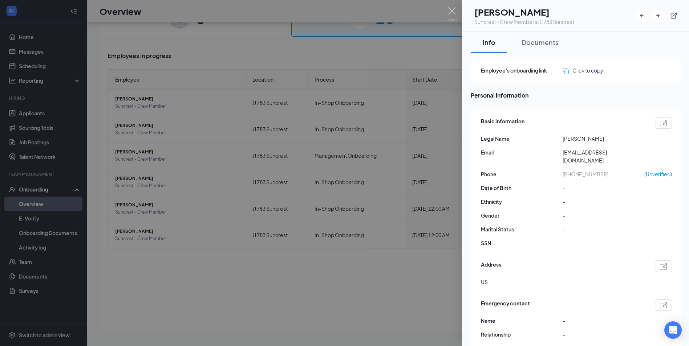
click at [227, 217] on div at bounding box center [344, 173] width 689 height 346
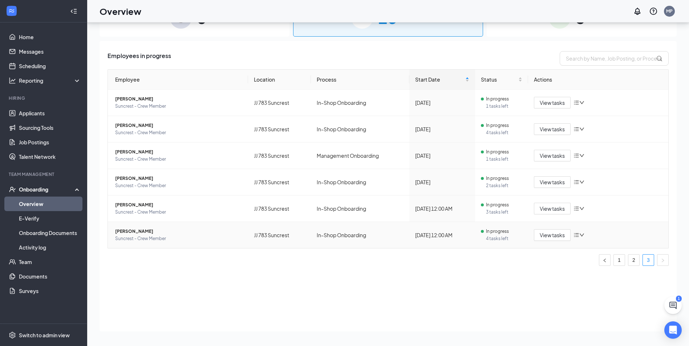
click at [162, 233] on span "[PERSON_NAME]" at bounding box center [178, 231] width 127 height 7
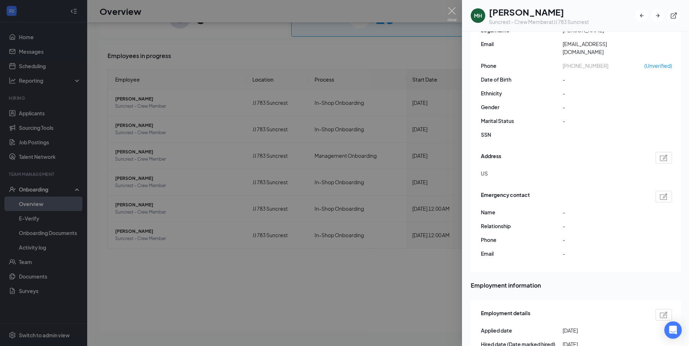
scroll to position [109, 0]
click at [161, 256] on div at bounding box center [344, 173] width 689 height 346
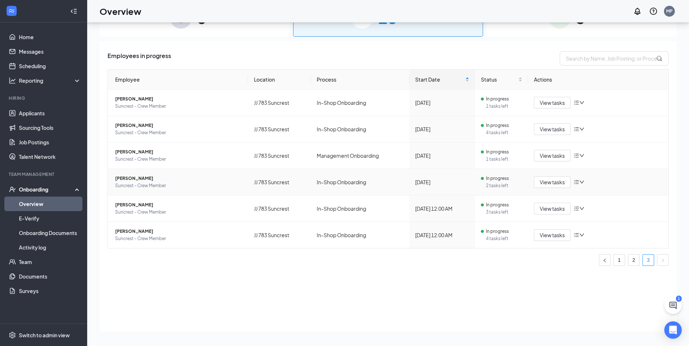
click at [141, 185] on span "Suncrest - Crew Member" at bounding box center [178, 185] width 127 height 7
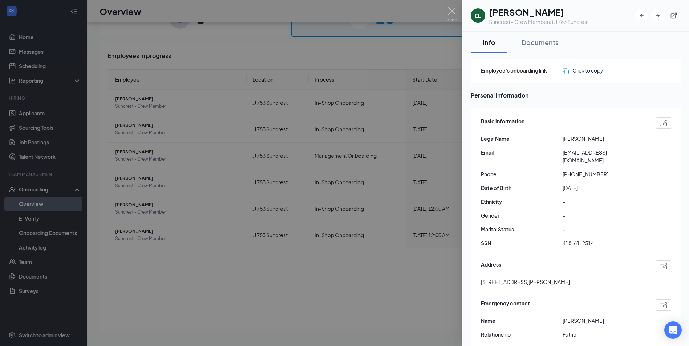
click at [375, 182] on div at bounding box center [344, 173] width 689 height 346
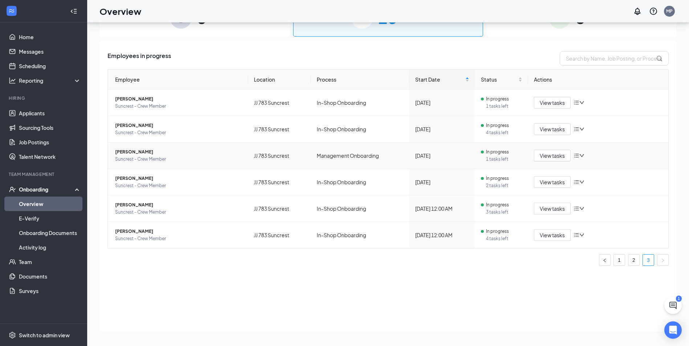
click at [150, 161] on span "Suncrest - Crew Member" at bounding box center [178, 159] width 127 height 7
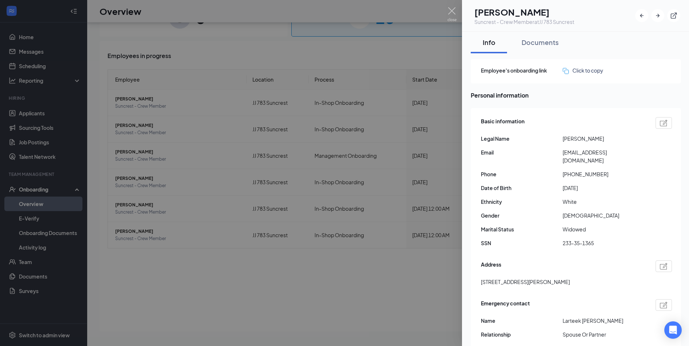
click at [376, 246] on div at bounding box center [344, 173] width 689 height 346
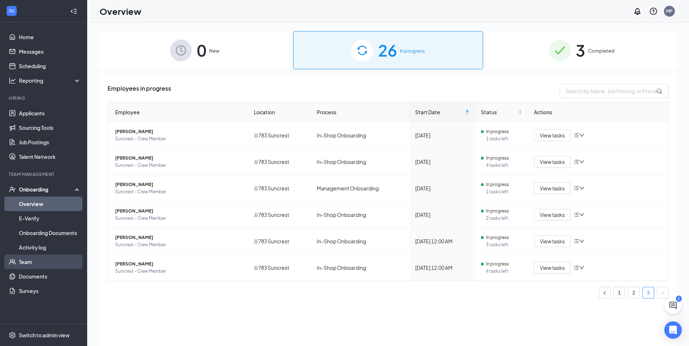
click at [41, 259] on link "Team" at bounding box center [50, 262] width 62 height 15
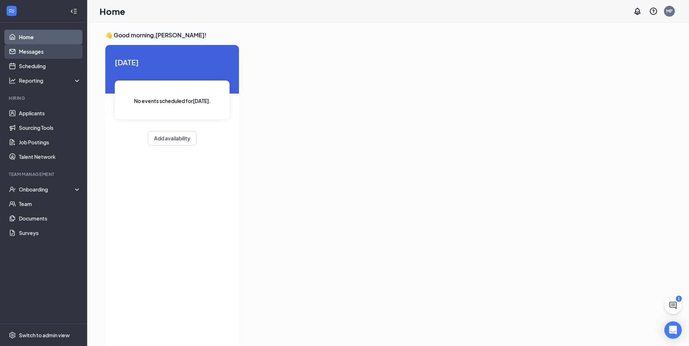
click at [60, 58] on link "Messages" at bounding box center [50, 51] width 62 height 15
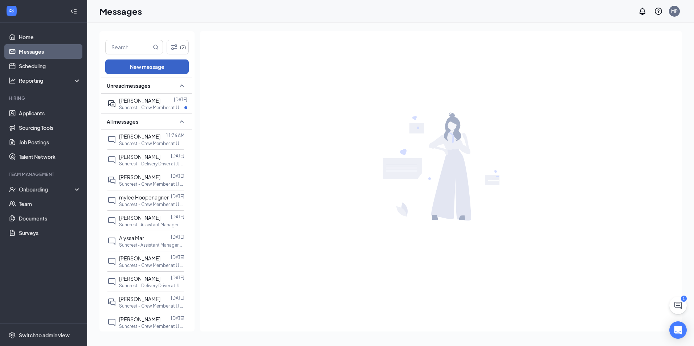
click at [158, 67] on button "New message" at bounding box center [146, 67] width 83 height 15
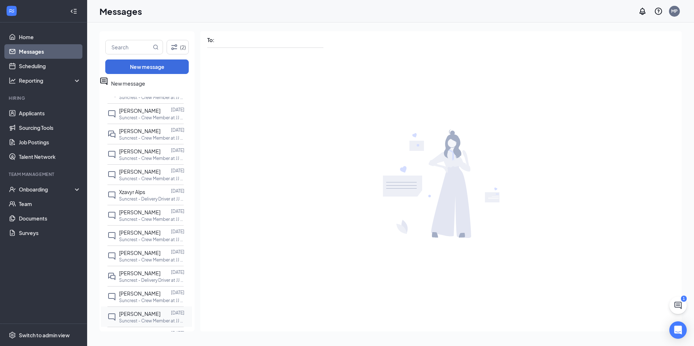
scroll to position [506, 0]
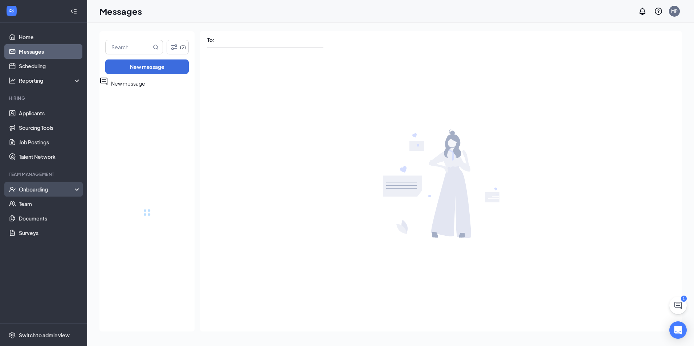
click at [31, 185] on div "Onboarding" at bounding box center [43, 189] width 87 height 15
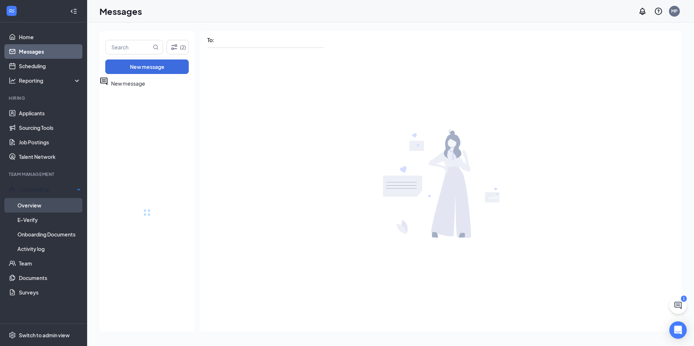
click at [37, 201] on link "Overview" at bounding box center [49, 205] width 64 height 15
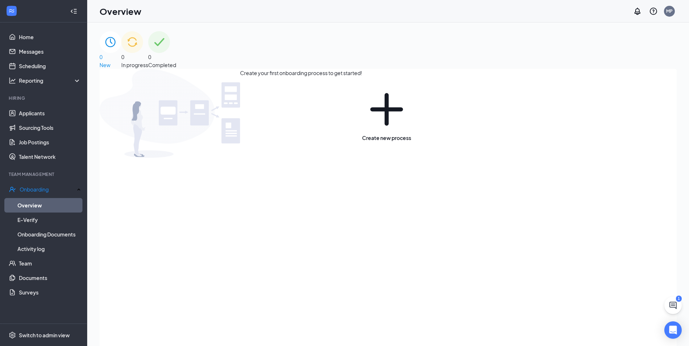
click at [148, 58] on div "0 In progress" at bounding box center [134, 50] width 27 height 38
click at [121, 61] on div "0 New" at bounding box center [110, 50] width 22 height 38
click at [24, 36] on link "Home" at bounding box center [50, 37] width 62 height 15
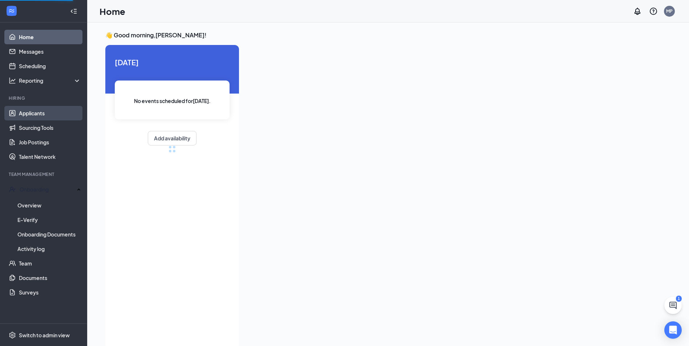
click at [45, 116] on link "Applicants" at bounding box center [50, 113] width 62 height 15
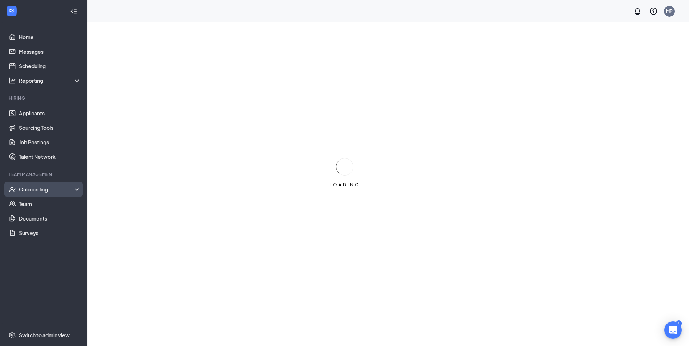
click at [32, 188] on div "Onboarding" at bounding box center [47, 189] width 56 height 7
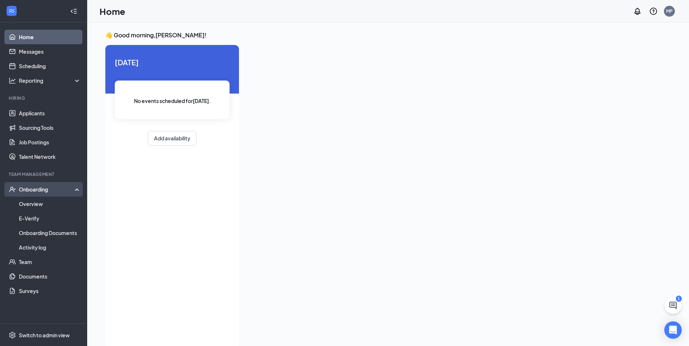
click at [45, 186] on div "Onboarding" at bounding box center [47, 189] width 56 height 7
click at [42, 204] on link "Overview" at bounding box center [50, 204] width 62 height 15
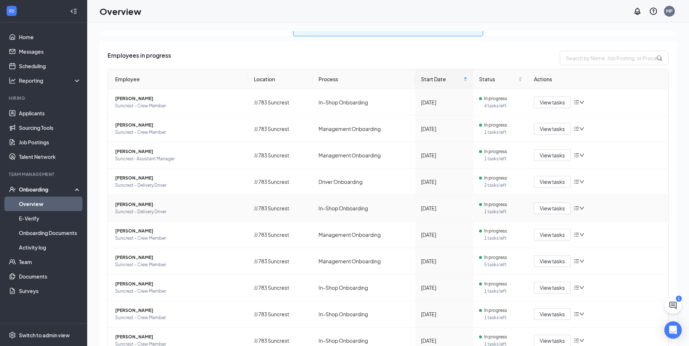
scroll to position [66, 0]
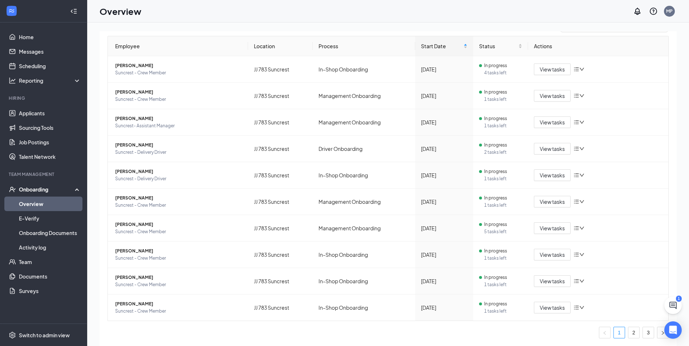
click at [622, 334] on ul "1 2 3" at bounding box center [387, 333] width 561 height 12
click at [628, 334] on link "2" at bounding box center [633, 332] width 11 height 11
click at [643, 329] on link "3" at bounding box center [648, 332] width 11 height 11
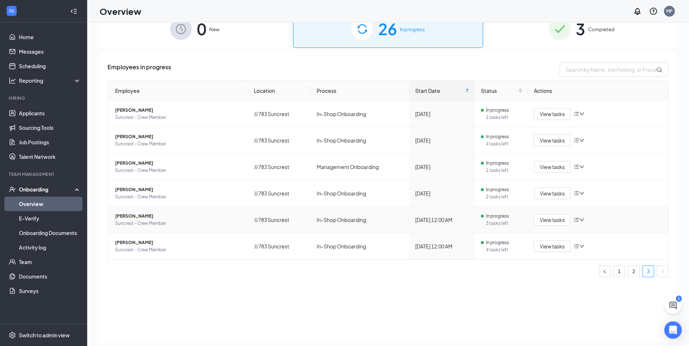
scroll to position [33, 0]
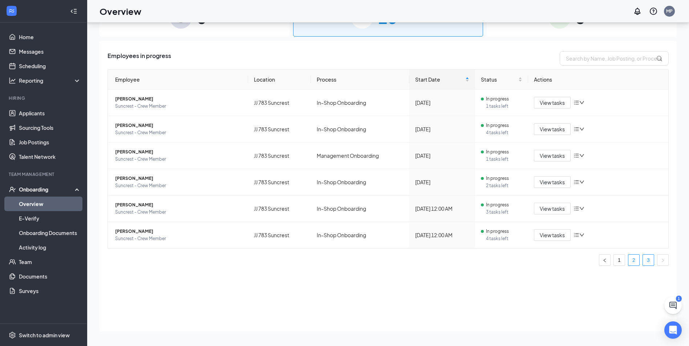
click at [634, 264] on link "2" at bounding box center [633, 260] width 11 height 11
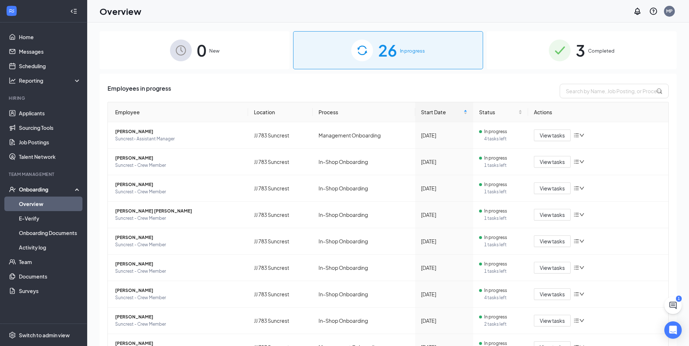
click at [47, 195] on div "Onboarding" at bounding box center [43, 189] width 87 height 15
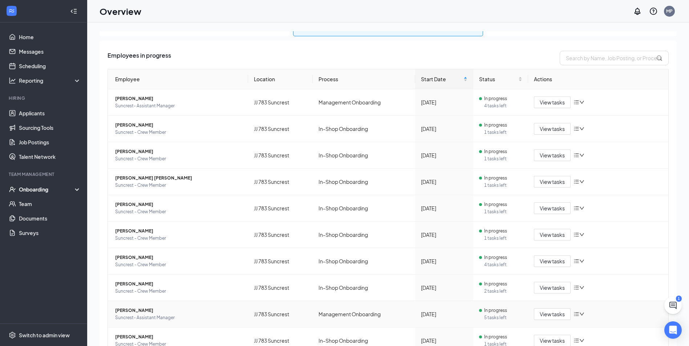
scroll to position [66, 0]
